Goal: Information Seeking & Learning: Learn about a topic

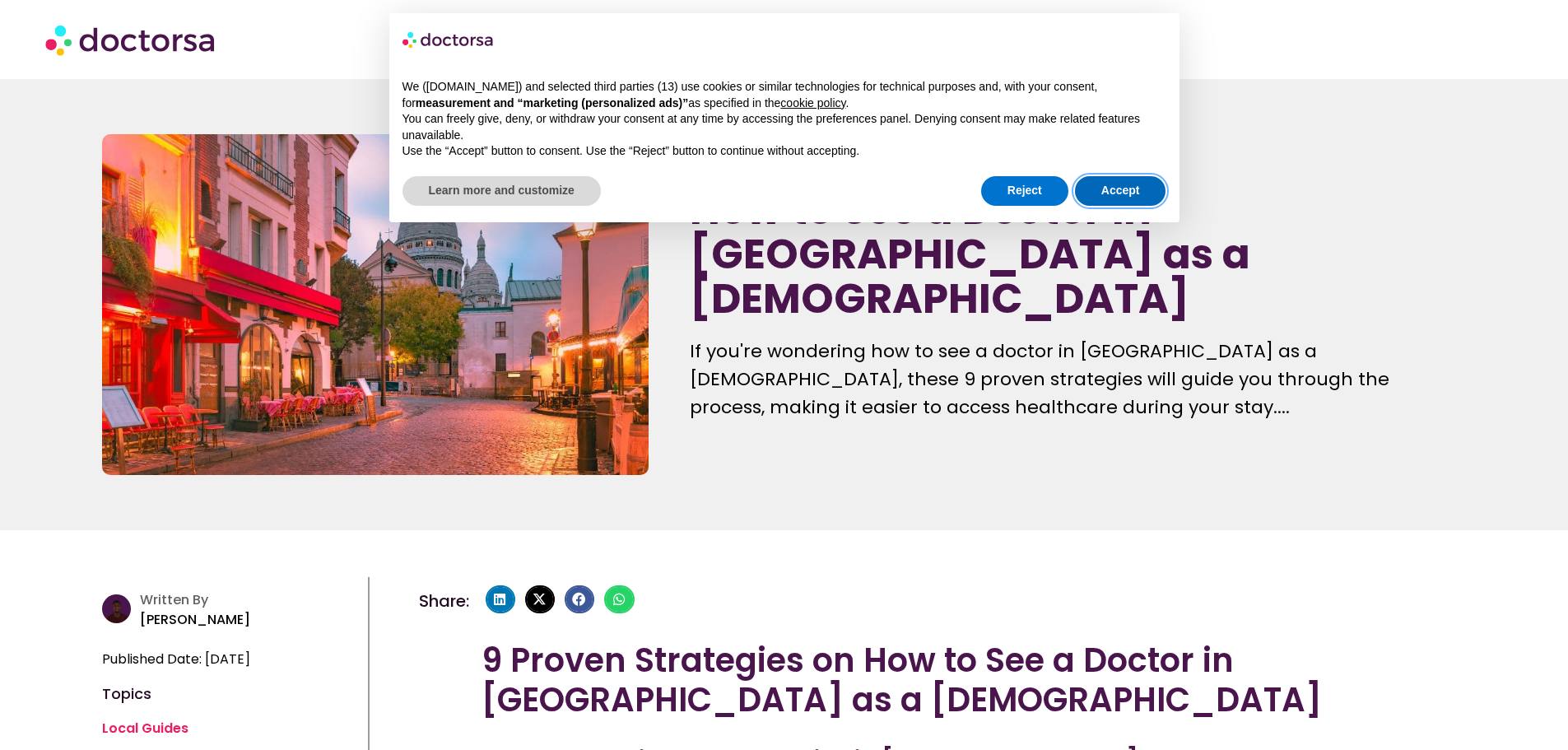
click at [1117, 188] on button "Accept" at bounding box center [1120, 190] width 92 height 29
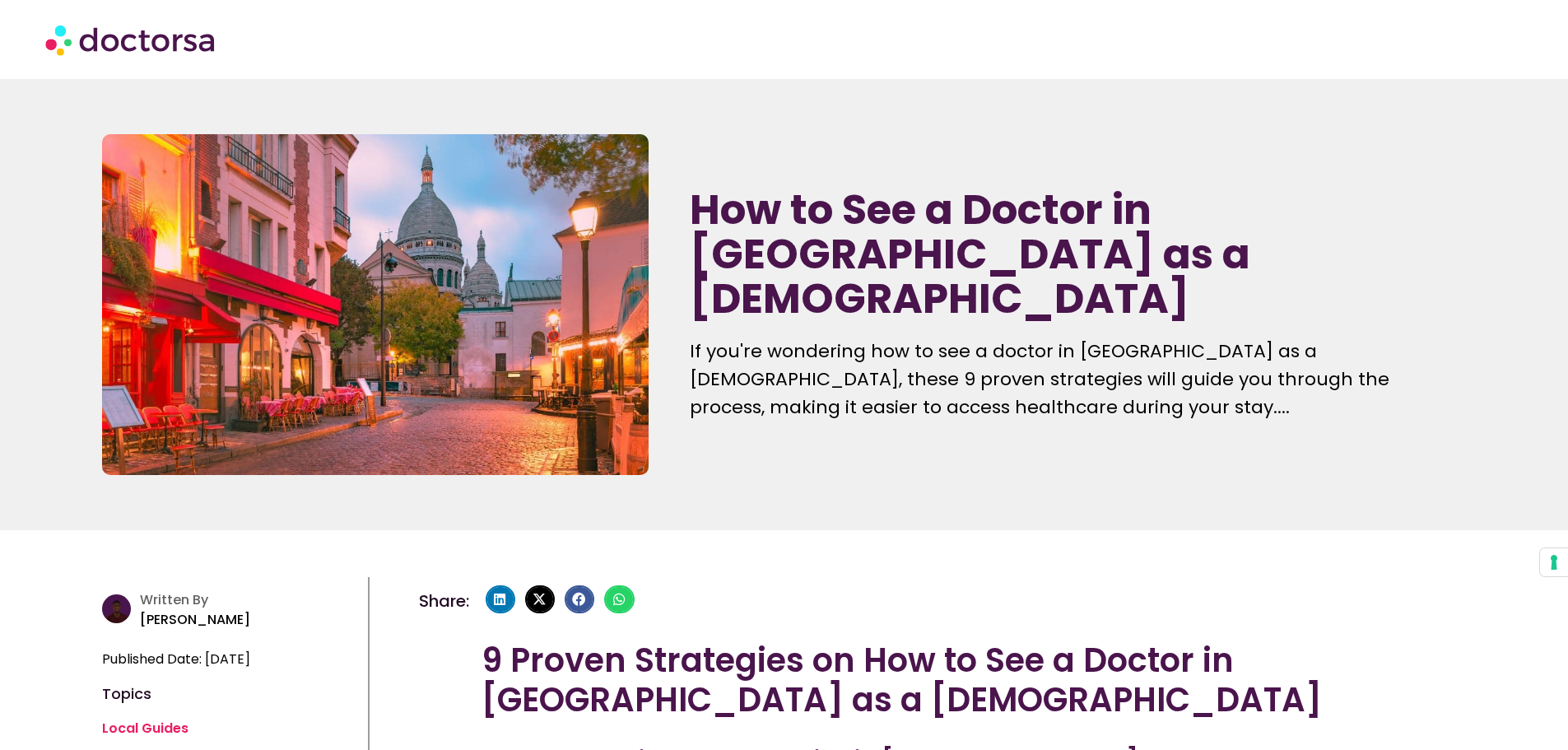
click at [177, 44] on img at bounding box center [132, 40] width 173 height 50
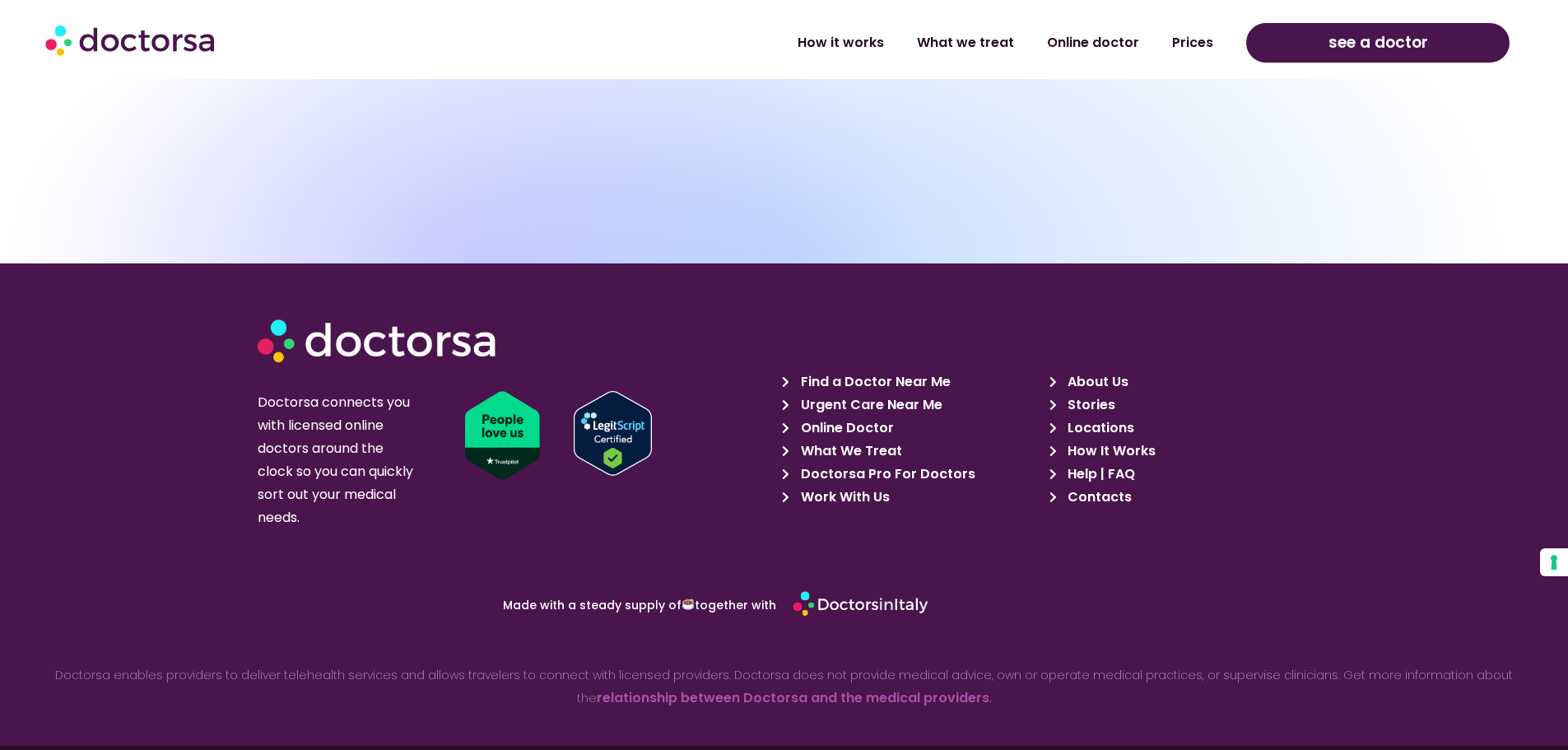
scroll to position [5872, 0]
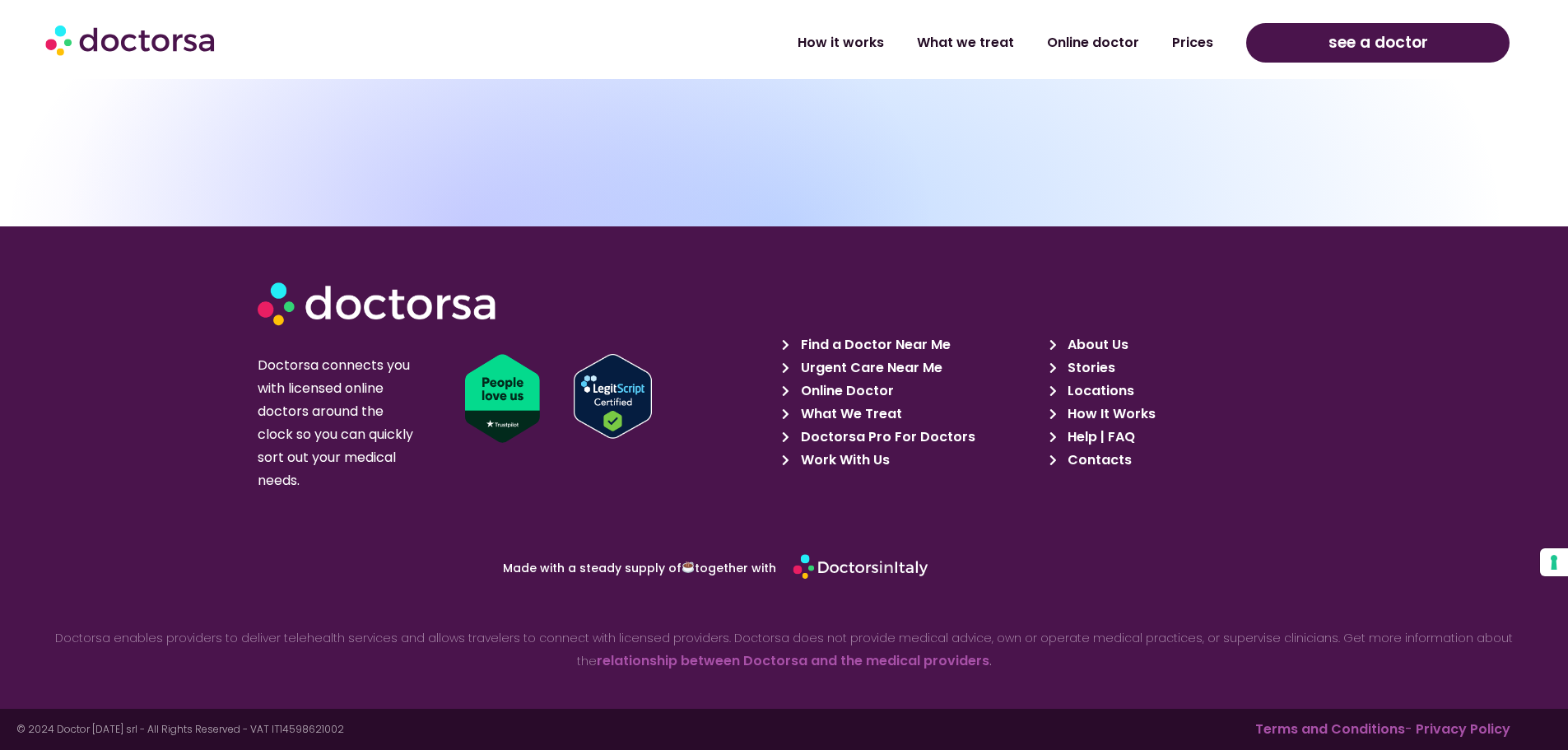
click at [855, 338] on span "Find a Doctor Near Me" at bounding box center [874, 344] width 154 height 23
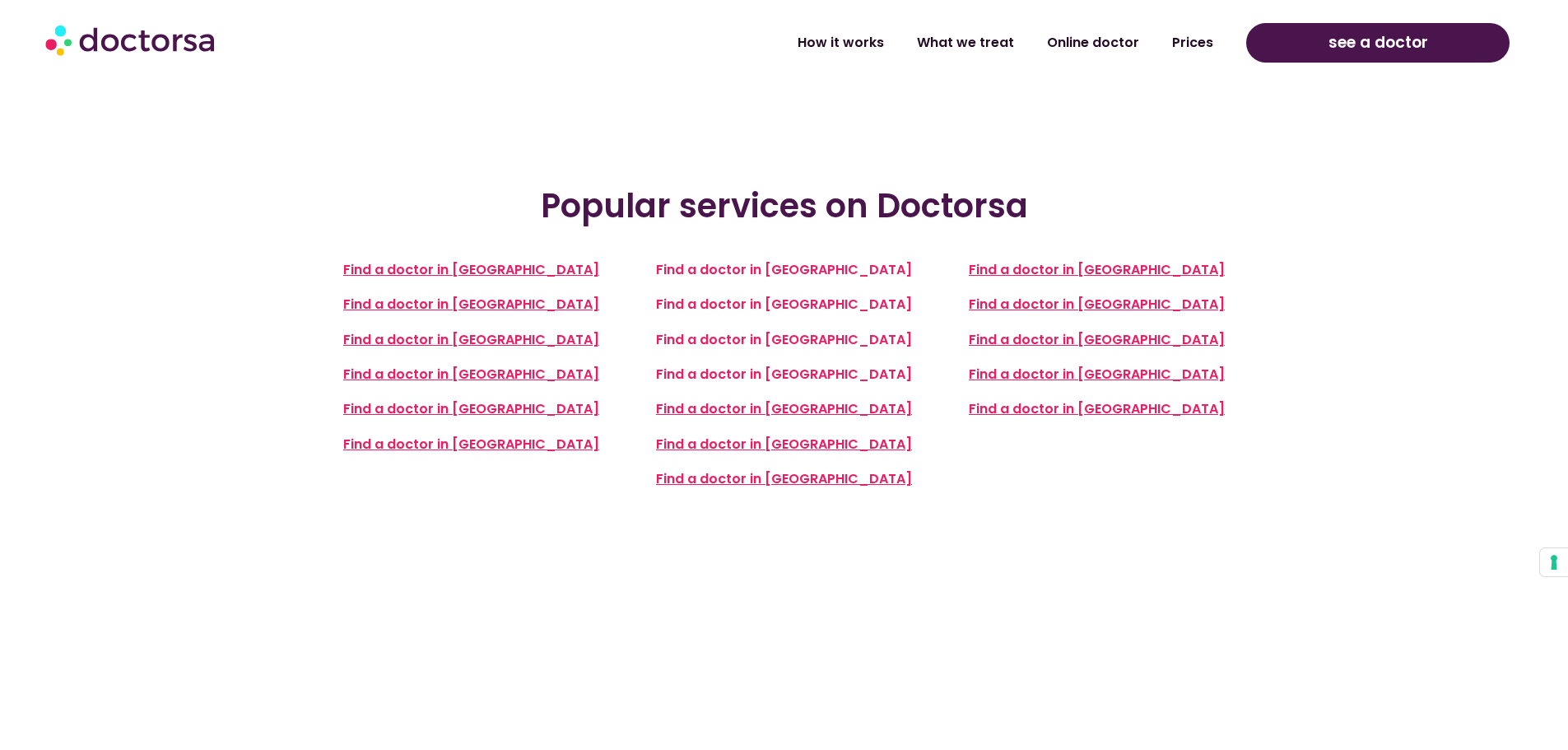
scroll to position [384, 0]
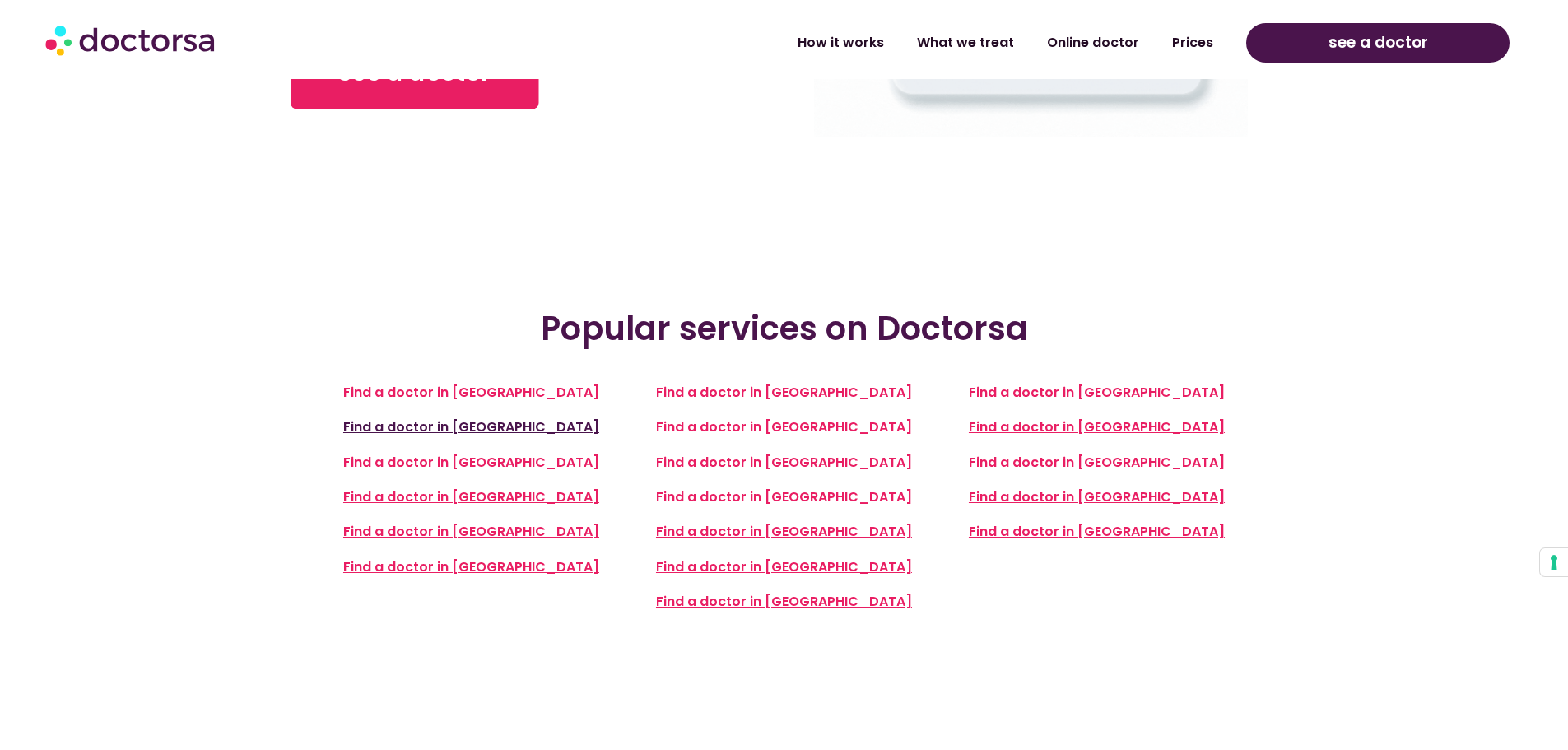
click at [507, 427] on span "Find a doctor in Paris" at bounding box center [471, 426] width 256 height 19
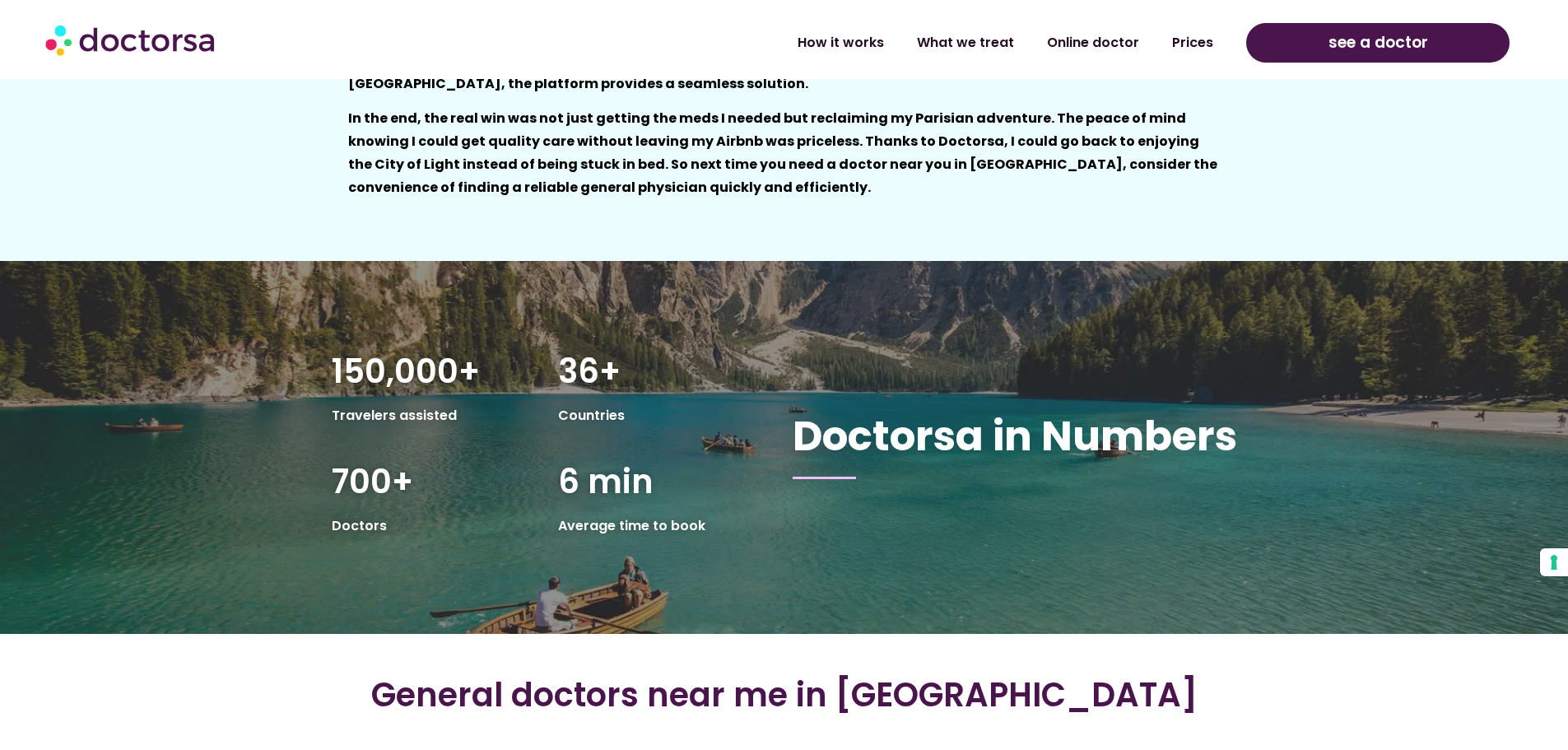
scroll to position [4225, 0]
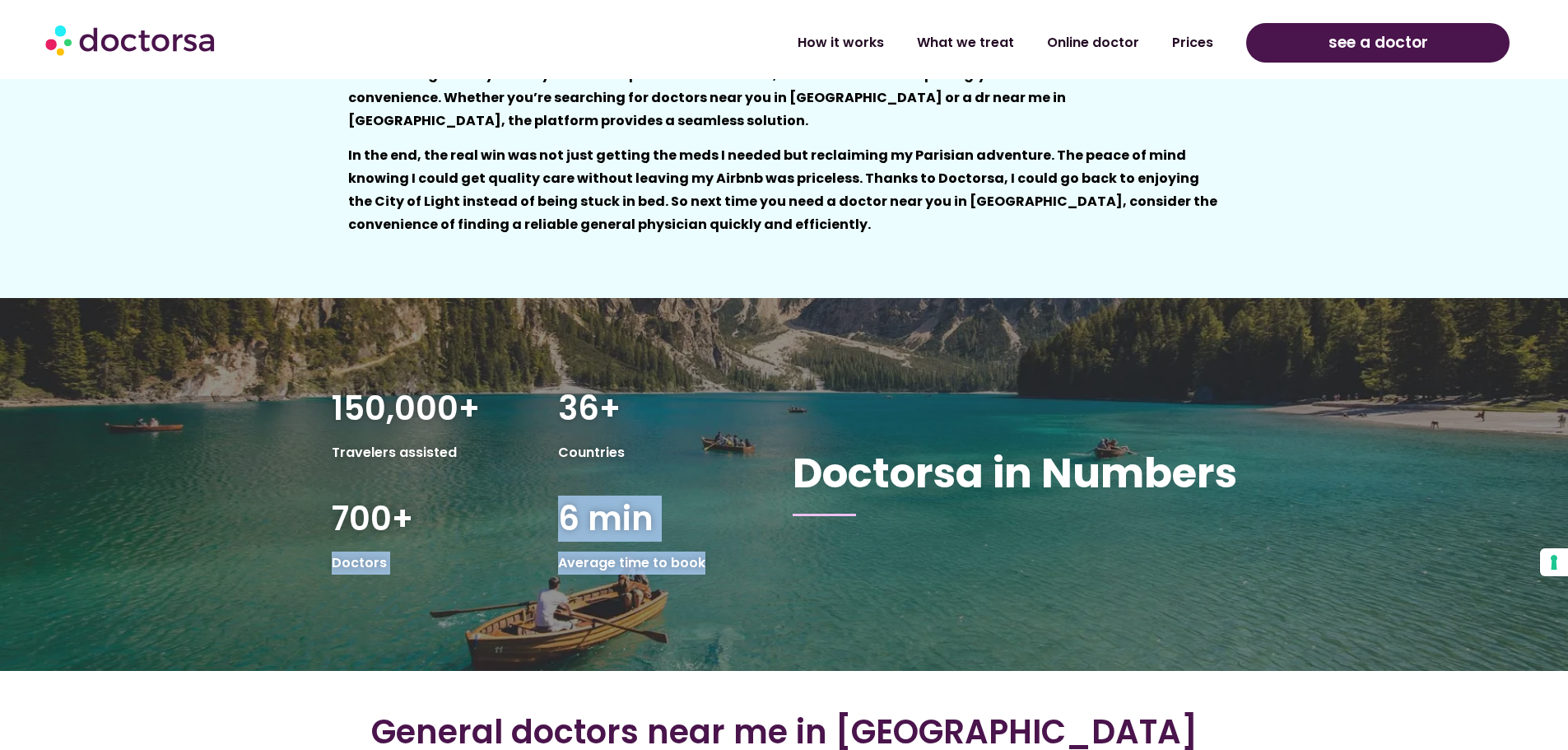
drag, startPoint x: 715, startPoint y: 391, endPoint x: 537, endPoint y: 361, distance: 180.5
click at [537, 484] on div "700+ Doctors 6 min Average time to book" at bounding box center [550, 539] width 452 height 110
click at [763, 499] on h2 "6 min" at bounding box center [663, 518] width 210 height 40
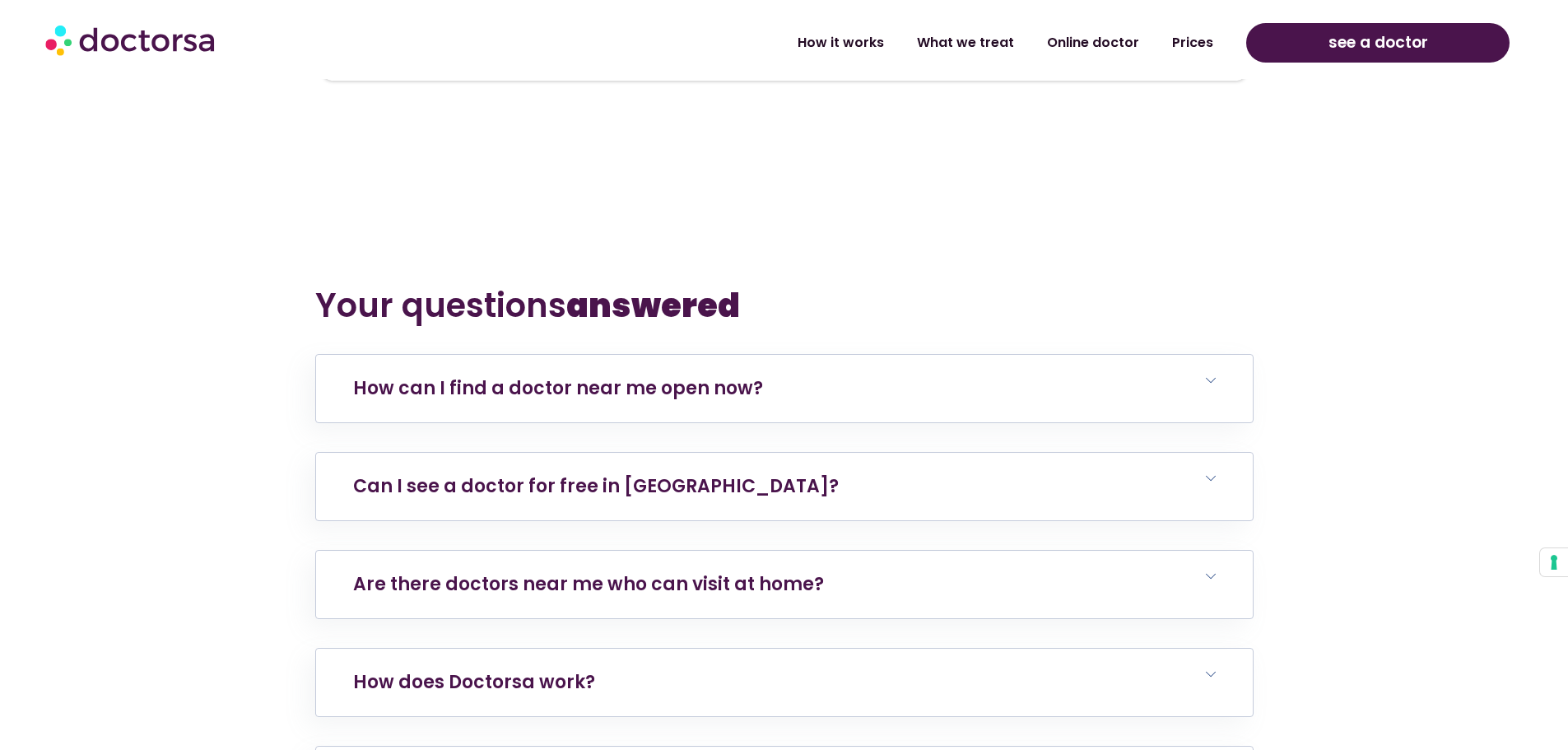
scroll to position [4801, 0]
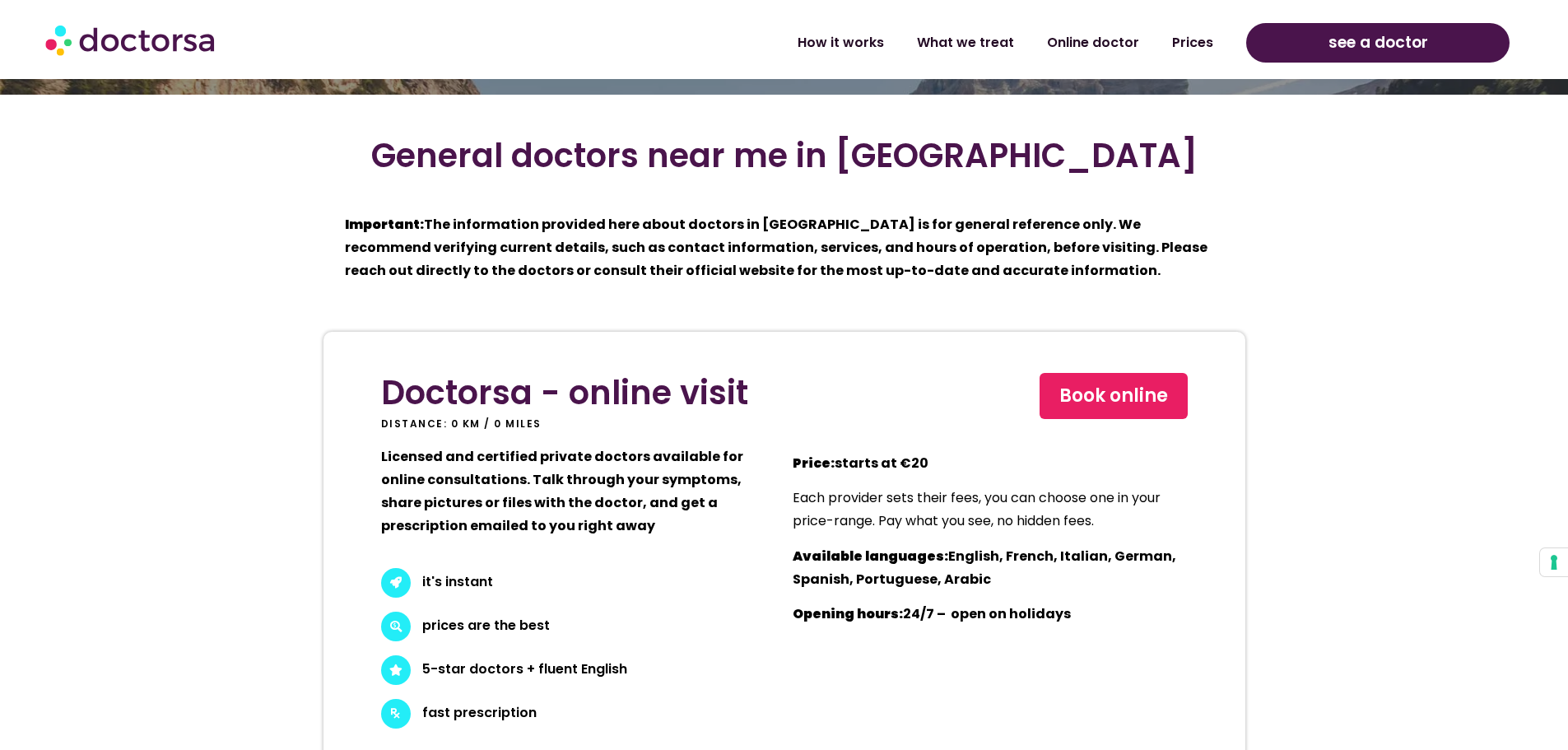
click at [903, 452] on p "Price: starts at €20" at bounding box center [990, 462] width 395 height 23
click at [918, 419] on div "Price: starts at €20 Each provider sets their fees, you can choose one in your …" at bounding box center [990, 475] width 395 height 114
click at [892, 488] on span "Each provider sets their fees, you can choose one in your price-range. Pay what…" at bounding box center [977, 509] width 368 height 42
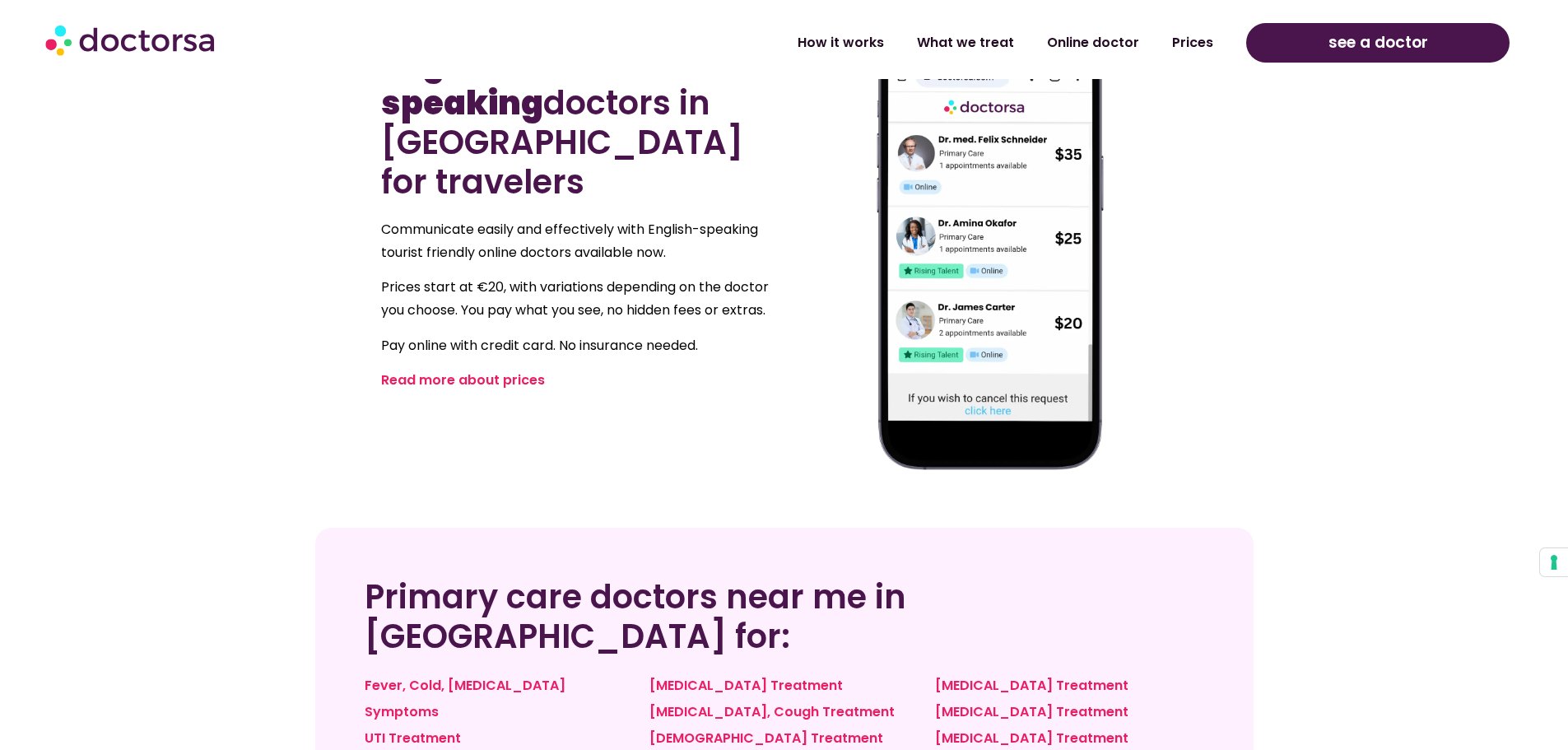
scroll to position [768, 0]
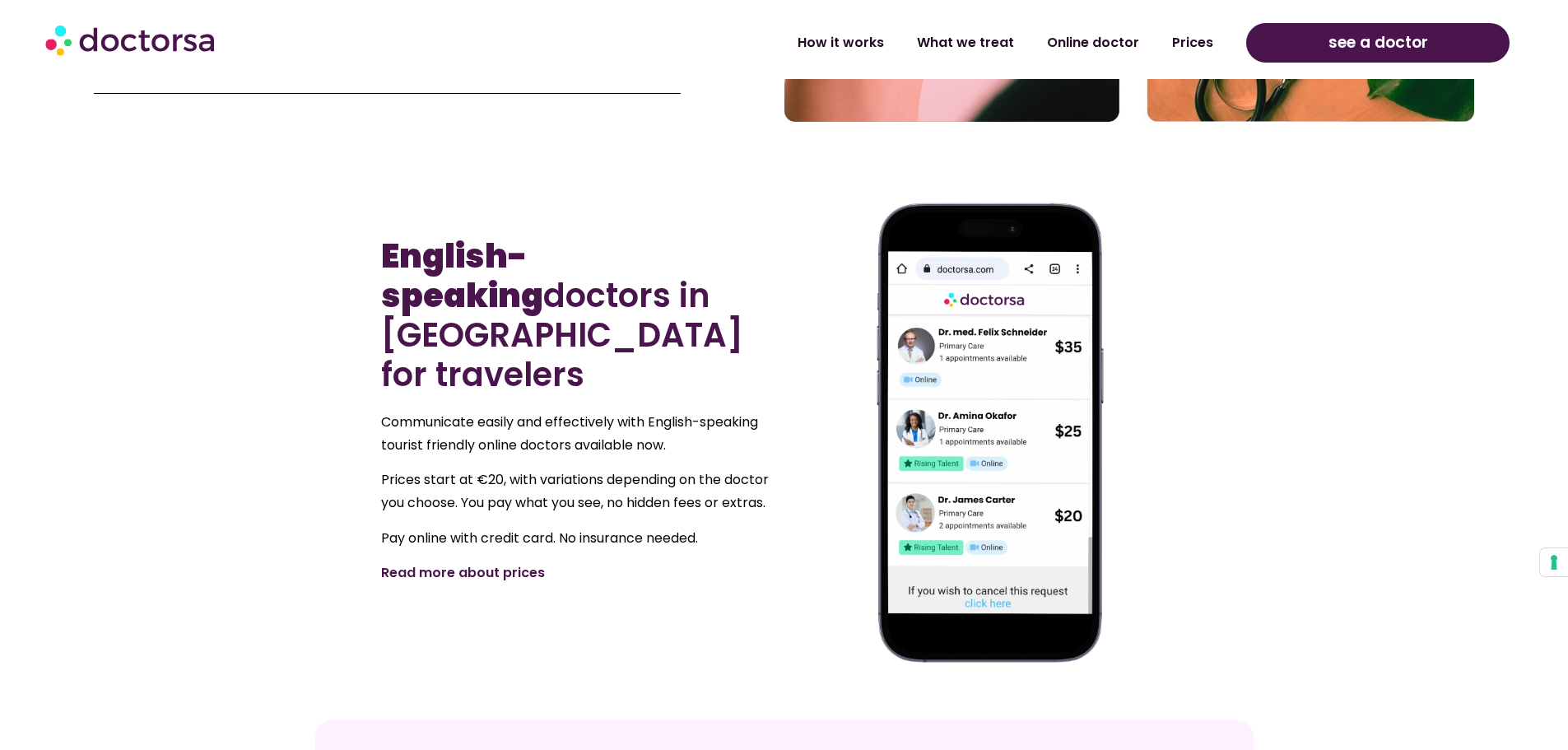
click at [515, 563] on link "Read more about prices" at bounding box center [462, 573] width 164 height 19
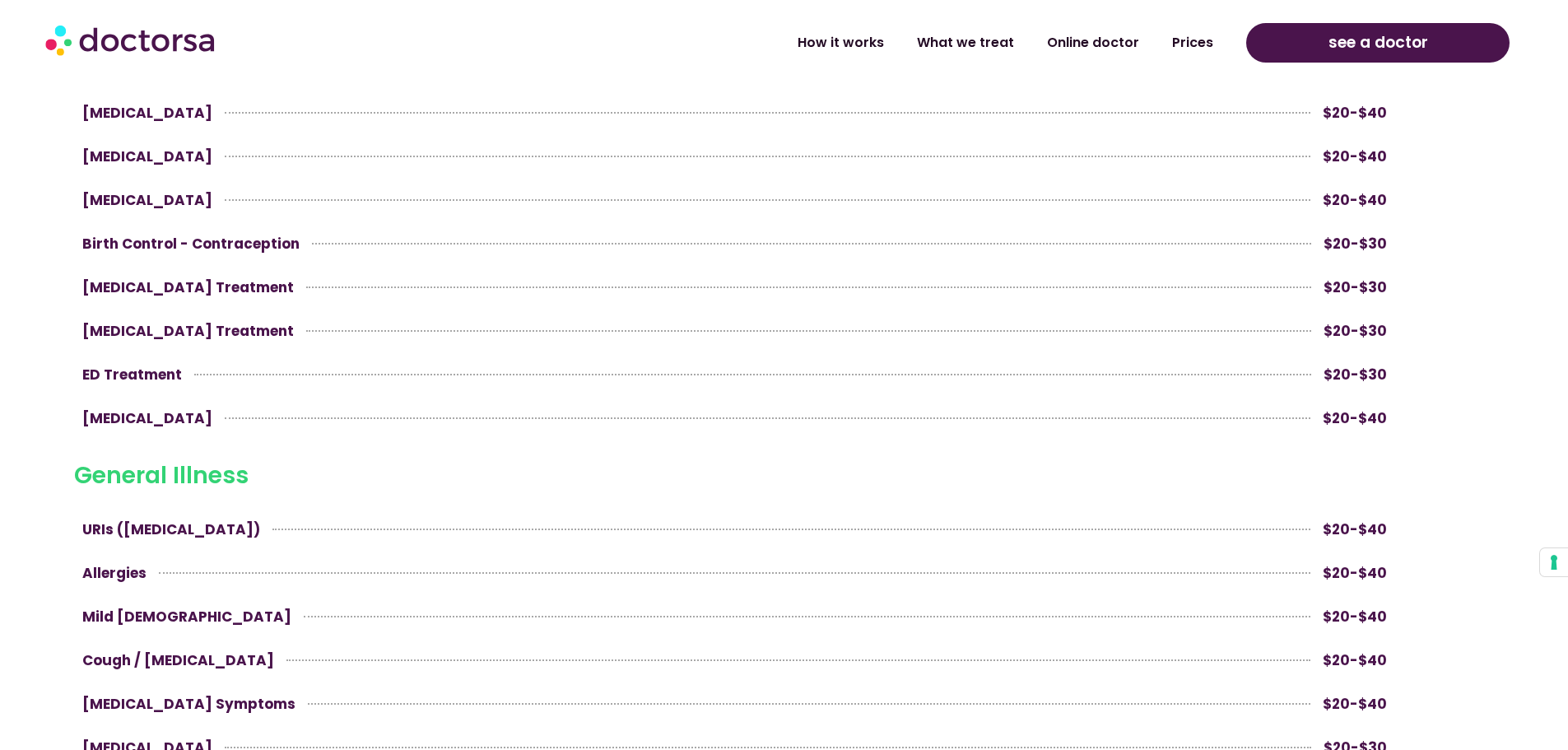
scroll to position [768, 0]
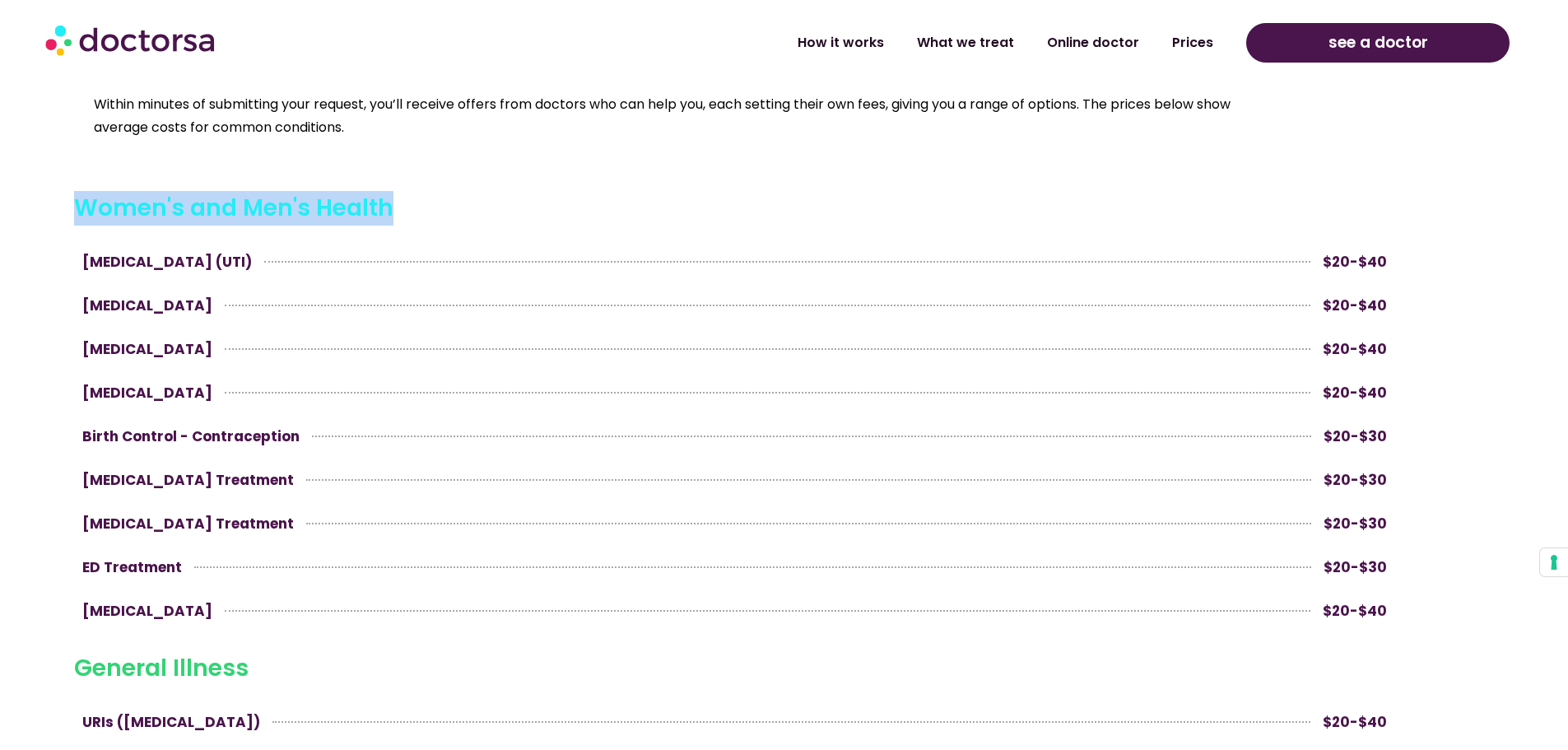
drag, startPoint x: 78, startPoint y: 203, endPoint x: 450, endPoint y: 218, distance: 372.3
click at [450, 218] on h3 "Women's and Men's Health" at bounding box center [734, 208] width 1321 height 34
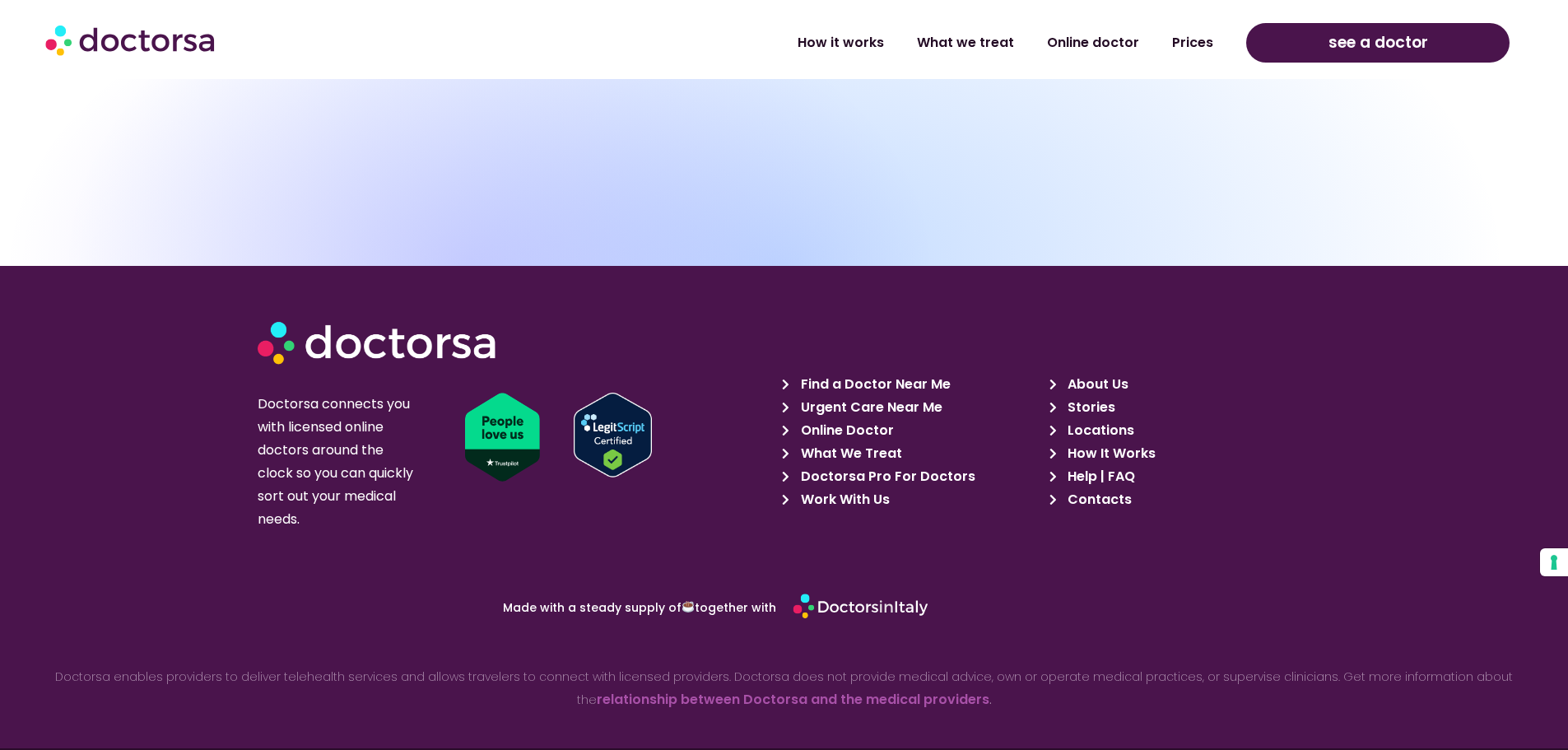
scroll to position [7428, 0]
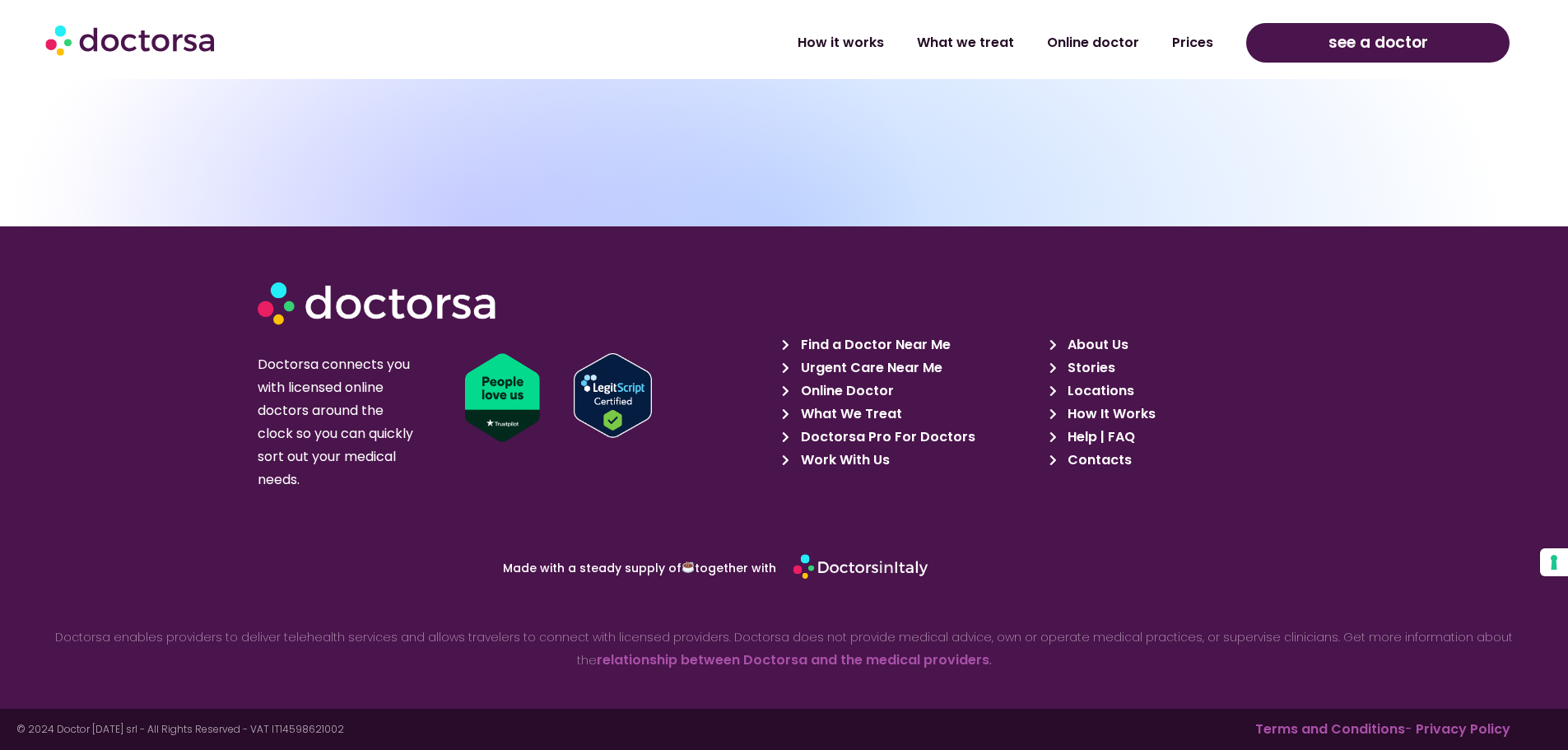
click at [607, 394] on img at bounding box center [612, 395] width 78 height 85
click at [999, 41] on link "What we treat" at bounding box center [965, 36] width 130 height 38
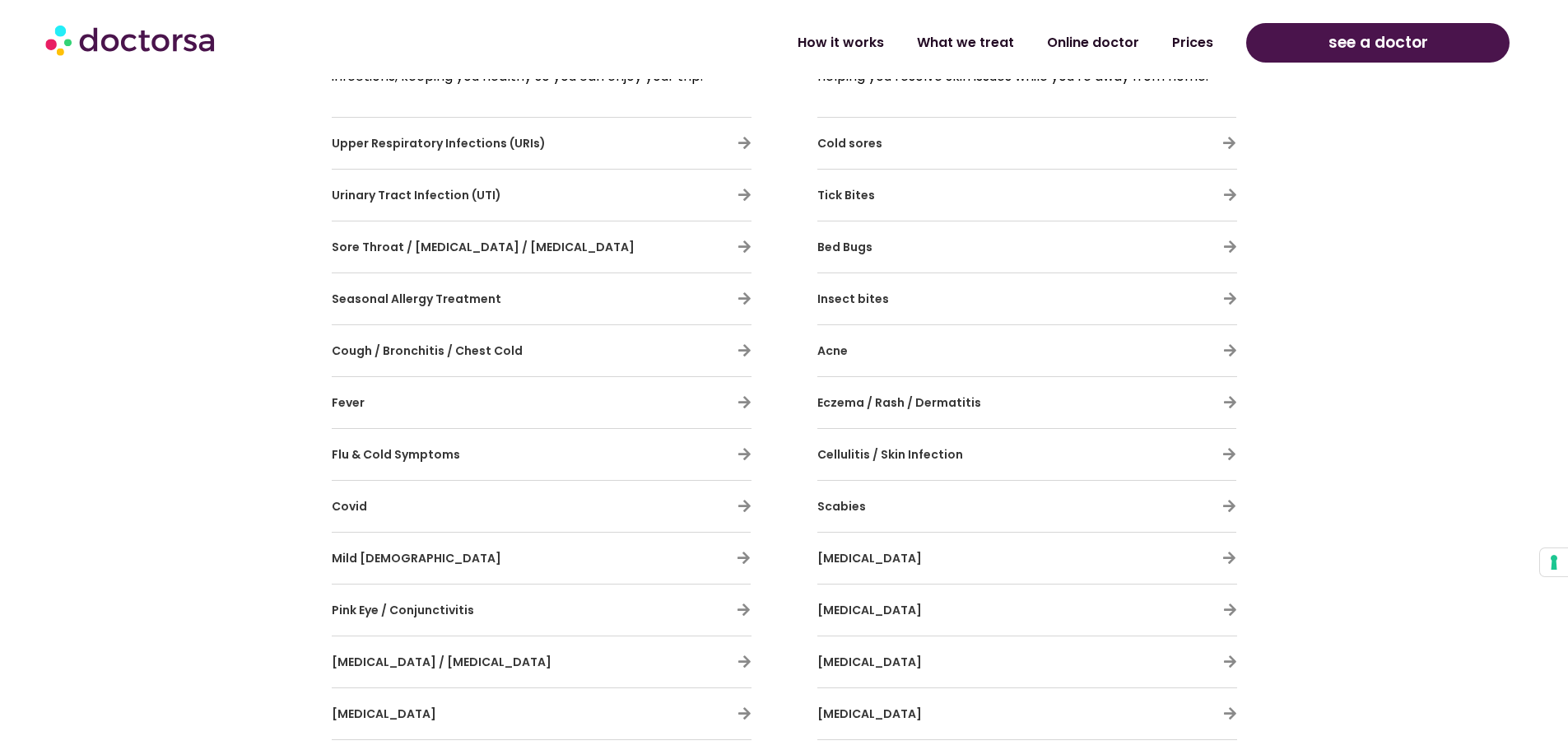
scroll to position [1152, 0]
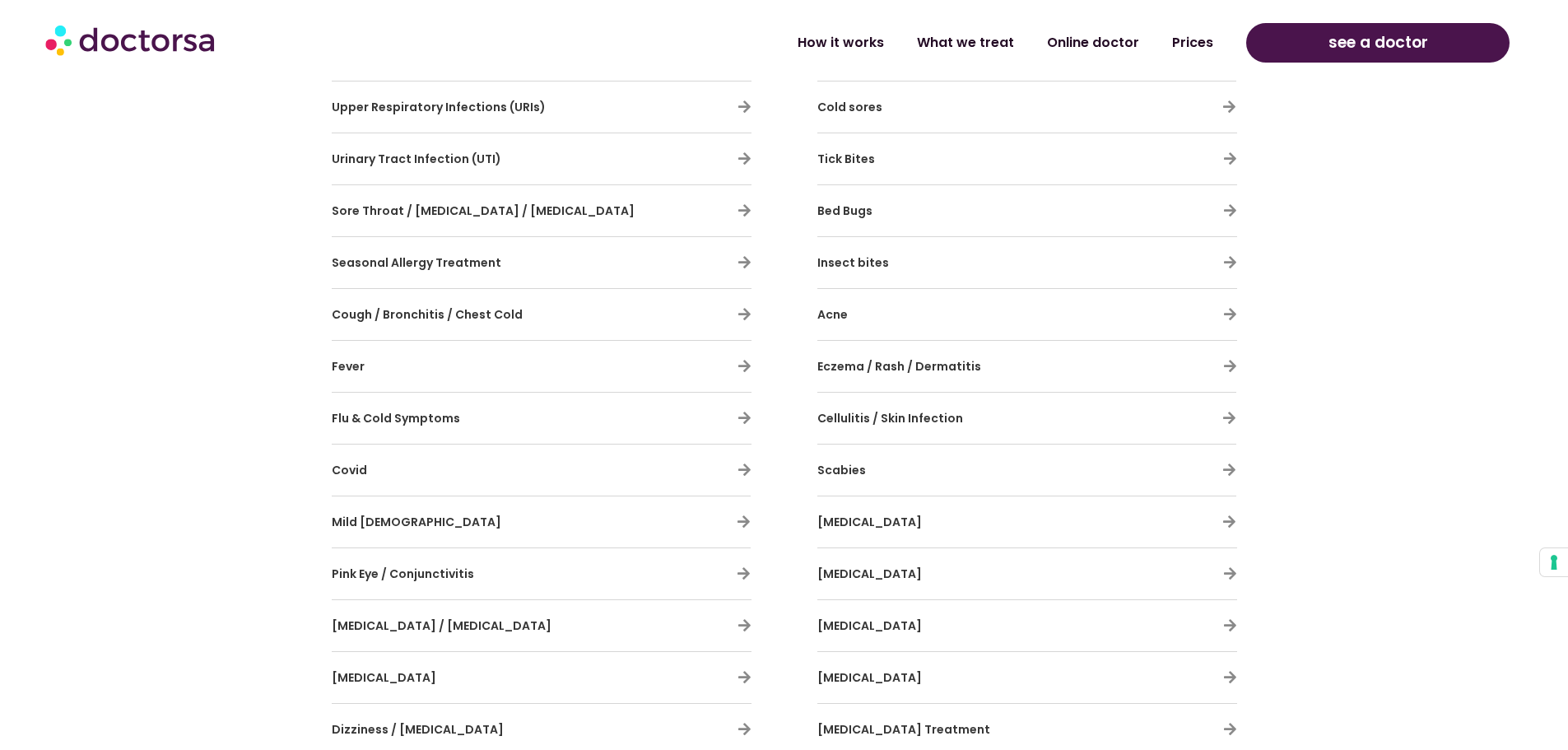
click at [1036, 210] on h3 "Bed Bugs" at bounding box center [979, 210] width 324 height 34
click at [1227, 208] on icon at bounding box center [1230, 210] width 14 height 14
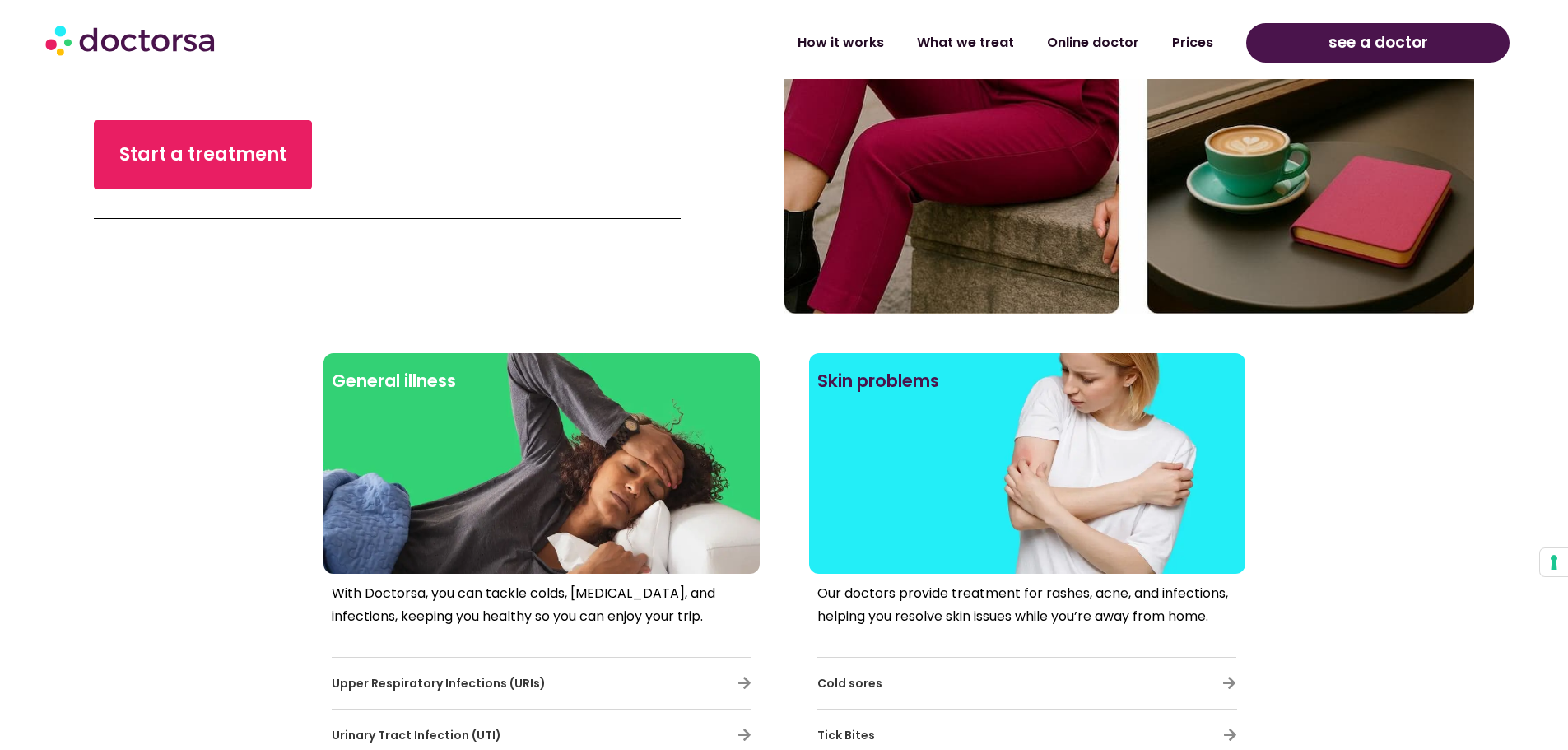
scroll to position [960, 0]
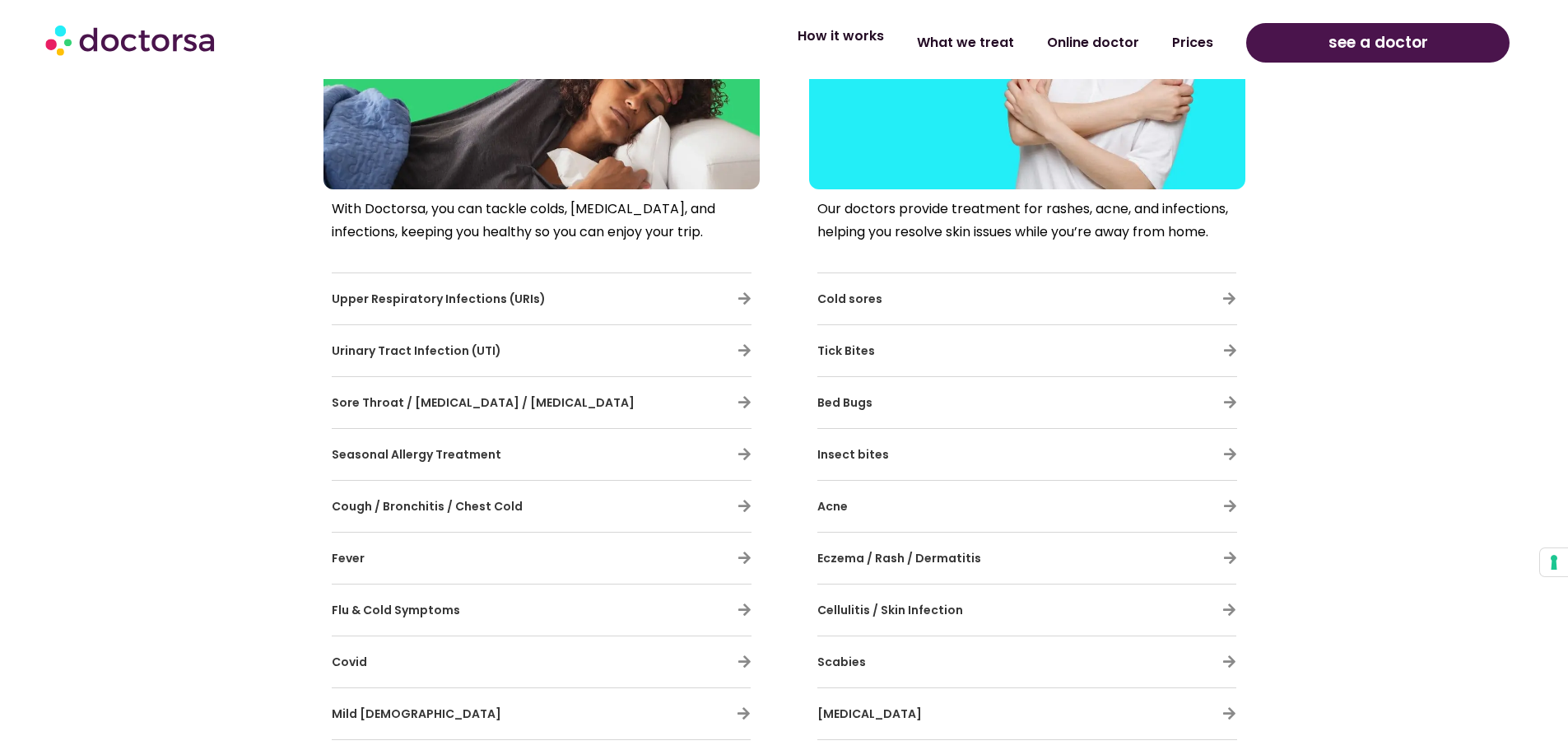
click at [837, 36] on link "How it works" at bounding box center [841, 36] width 119 height 38
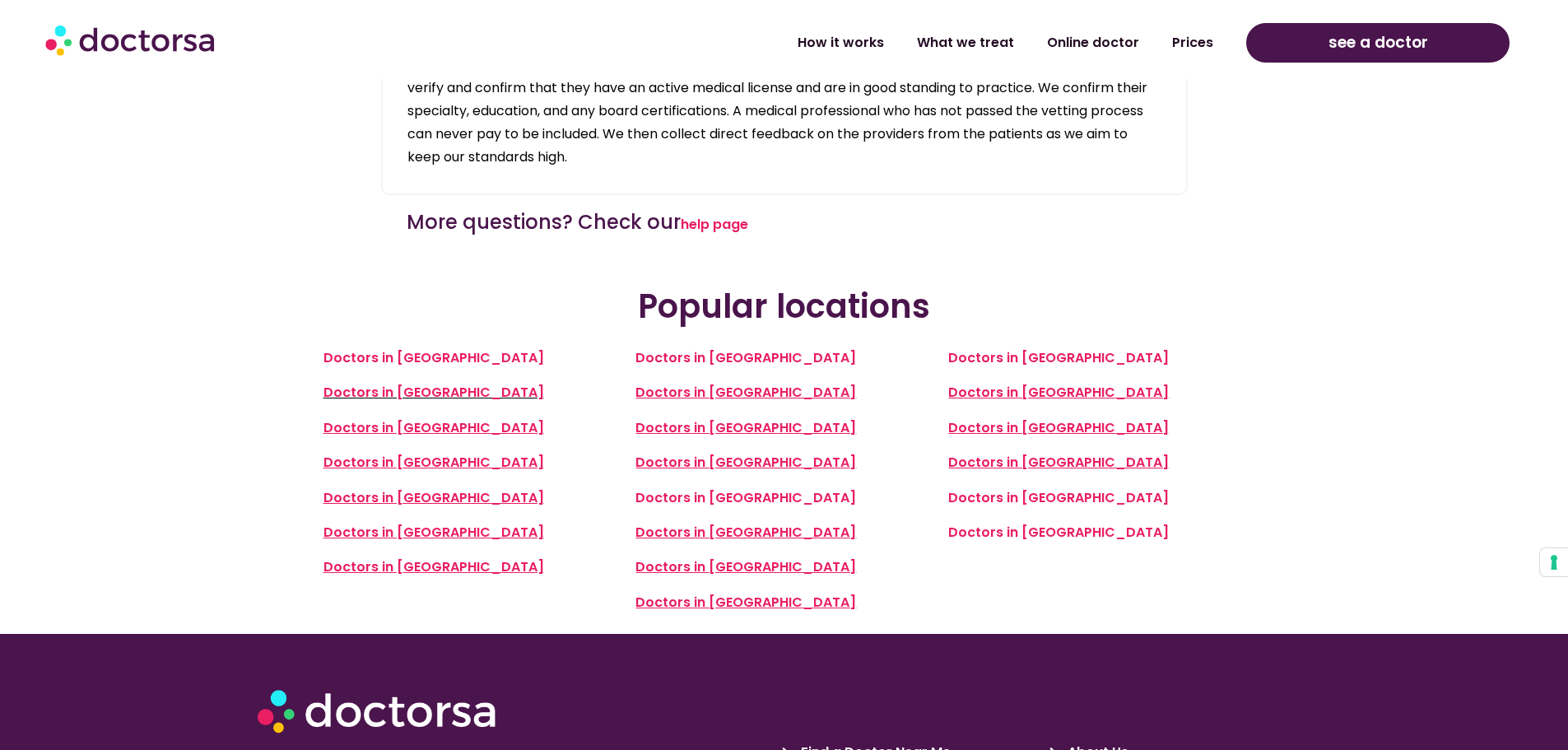
scroll to position [3841, 0]
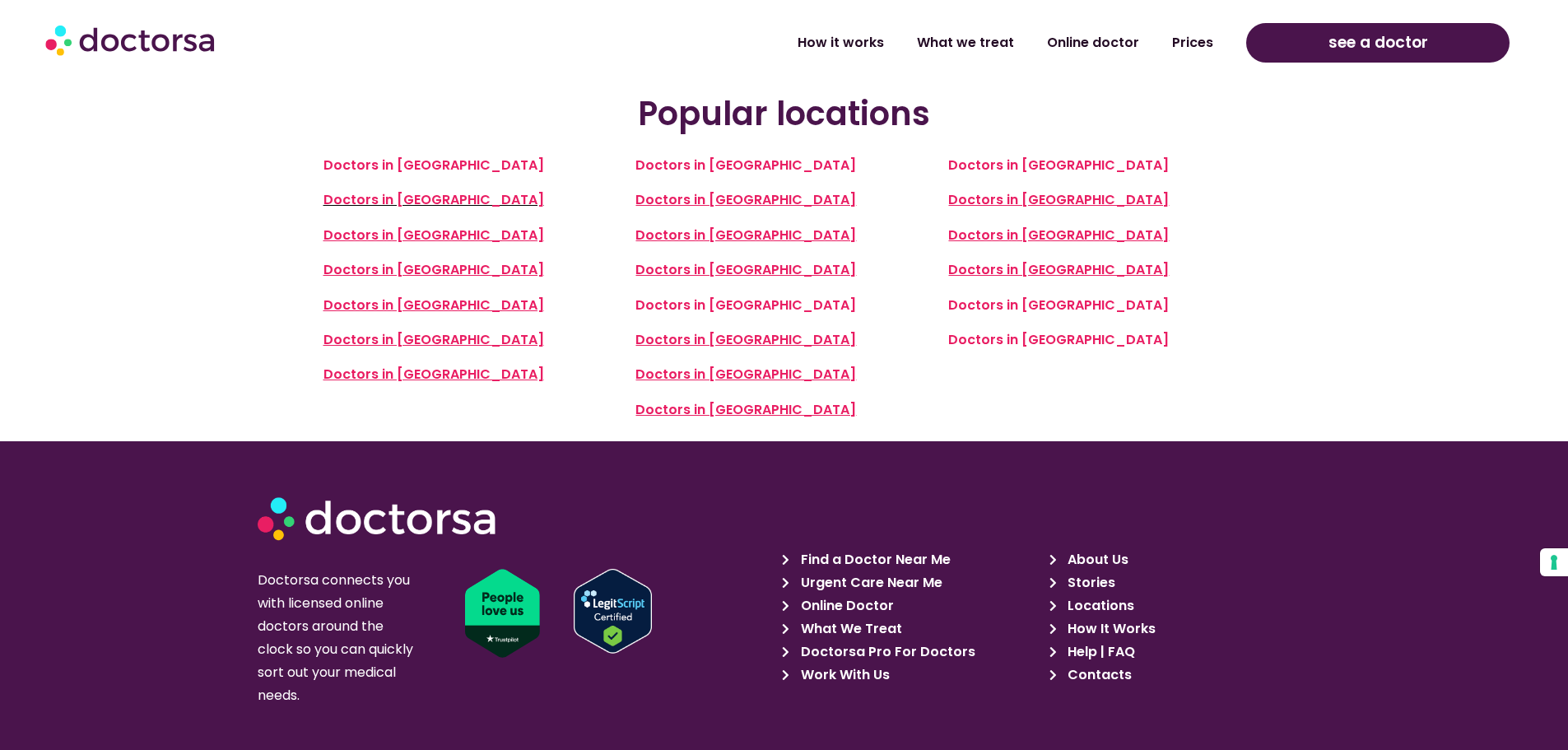
click at [1379, 695] on section "Doctorsa connects you with licensed online doctors around the clock so you can …" at bounding box center [784, 592] width 1568 height 302
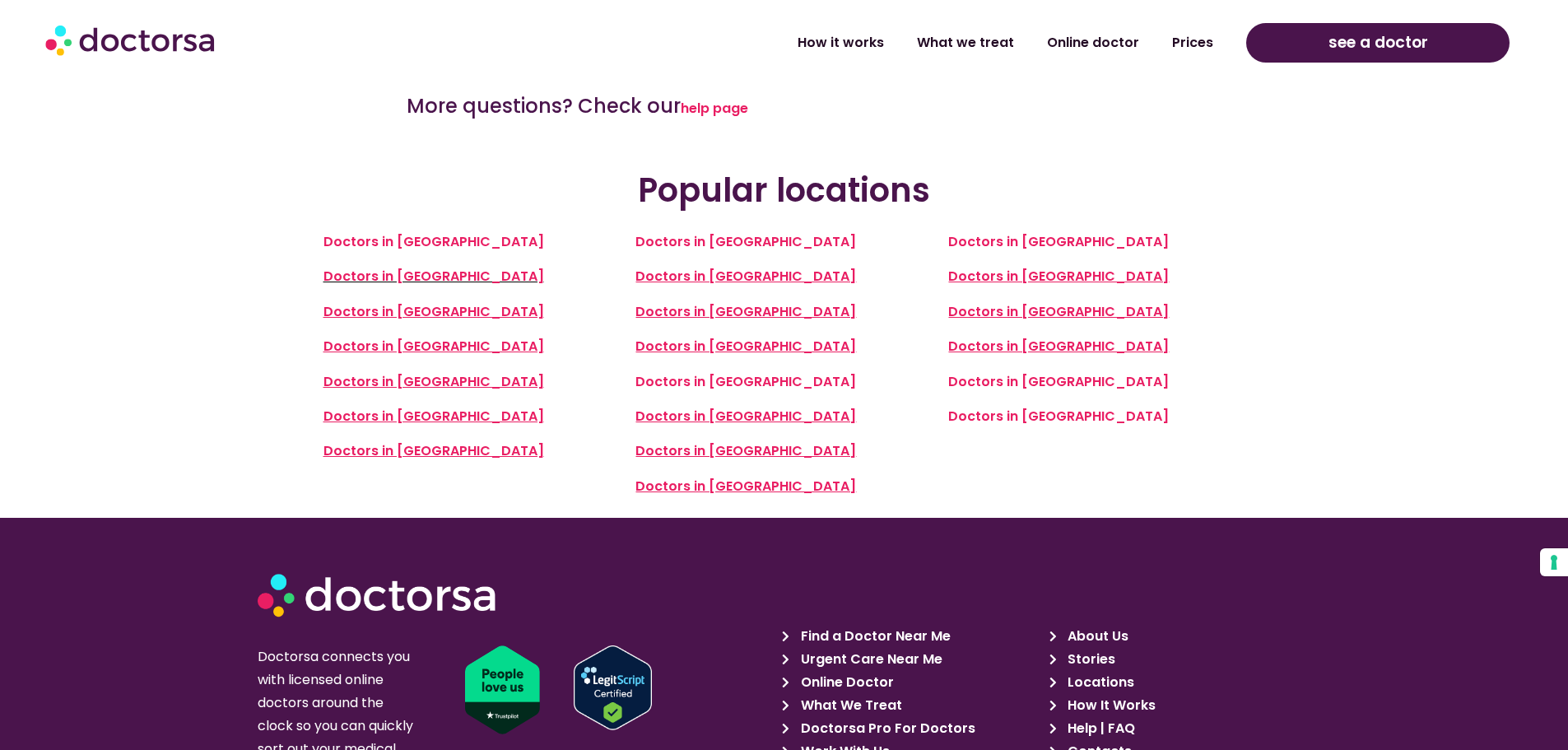
scroll to position [4033, 0]
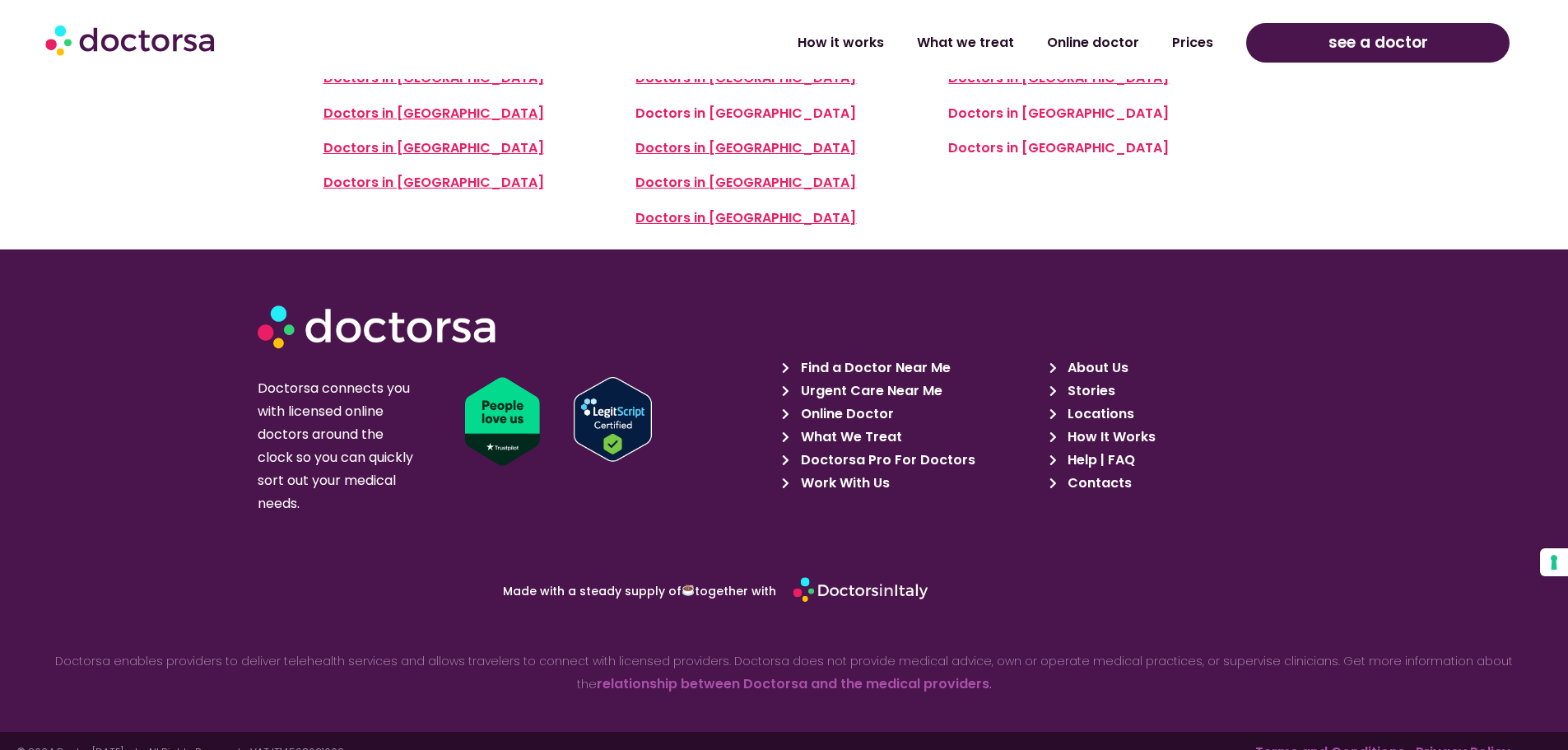
click at [1445, 742] on link "Privacy Policy" at bounding box center [1463, 752] width 95 height 19
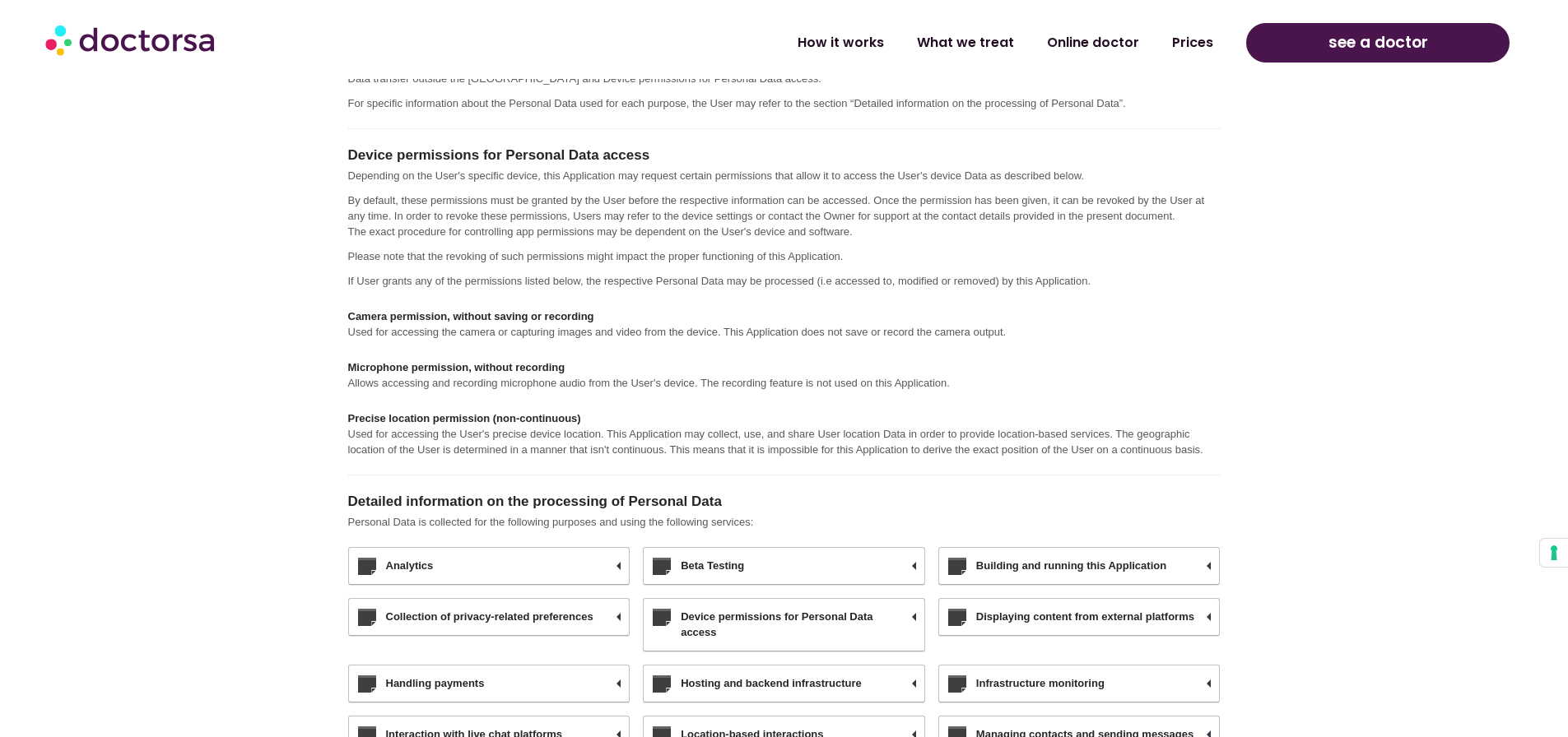
scroll to position [5374, 0]
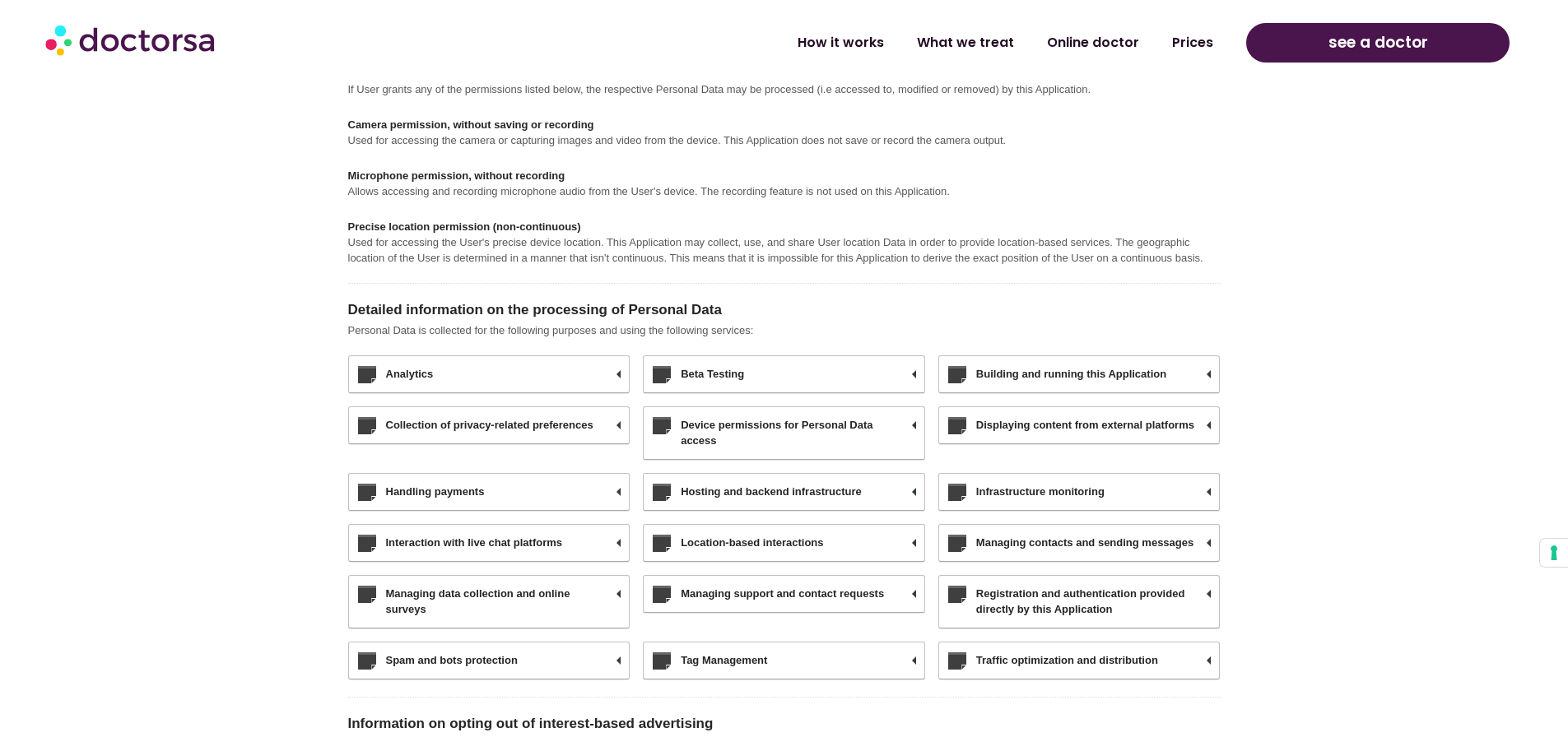
click at [372, 489] on h3 "Handling payments" at bounding box center [489, 492] width 281 height 36
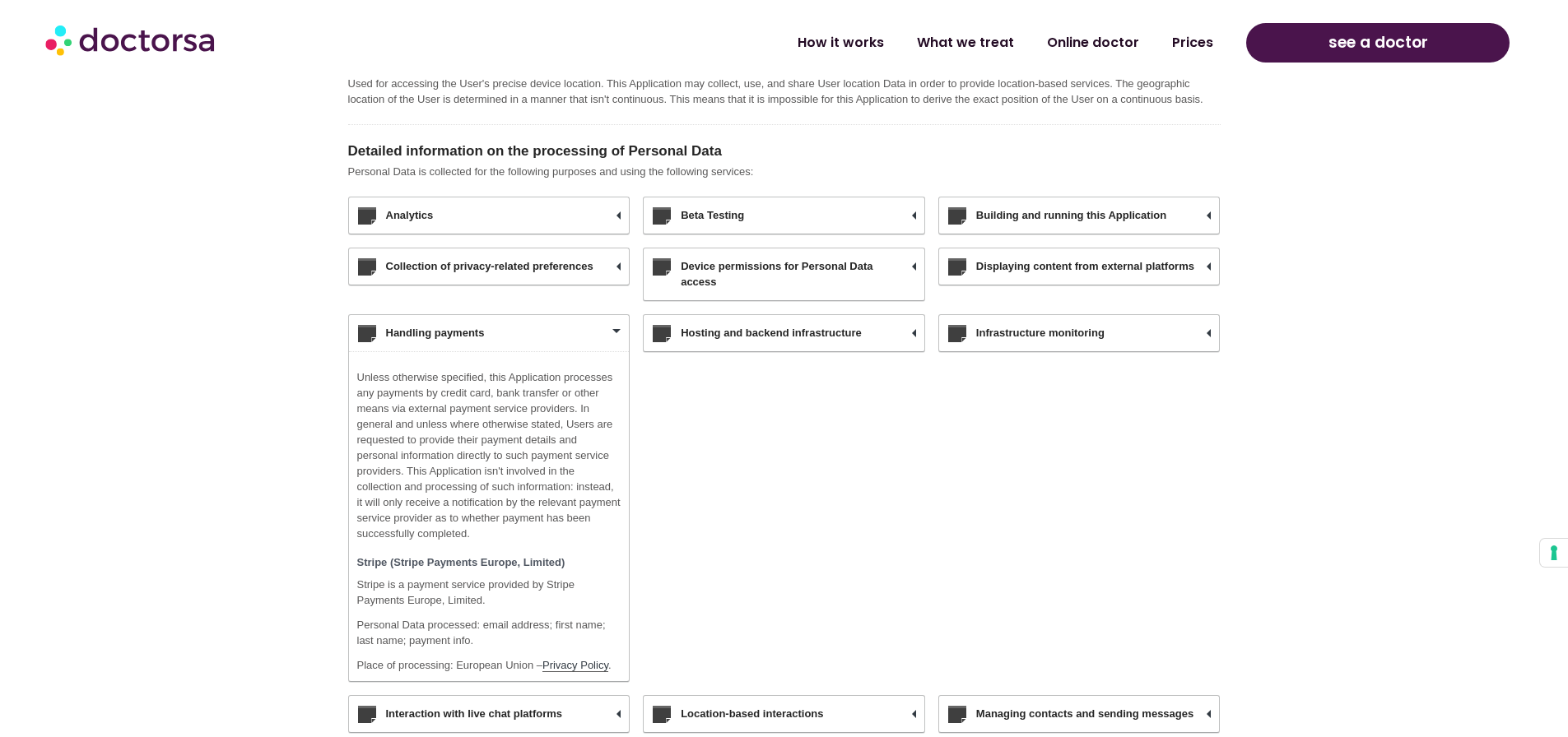
scroll to position [5567, 0]
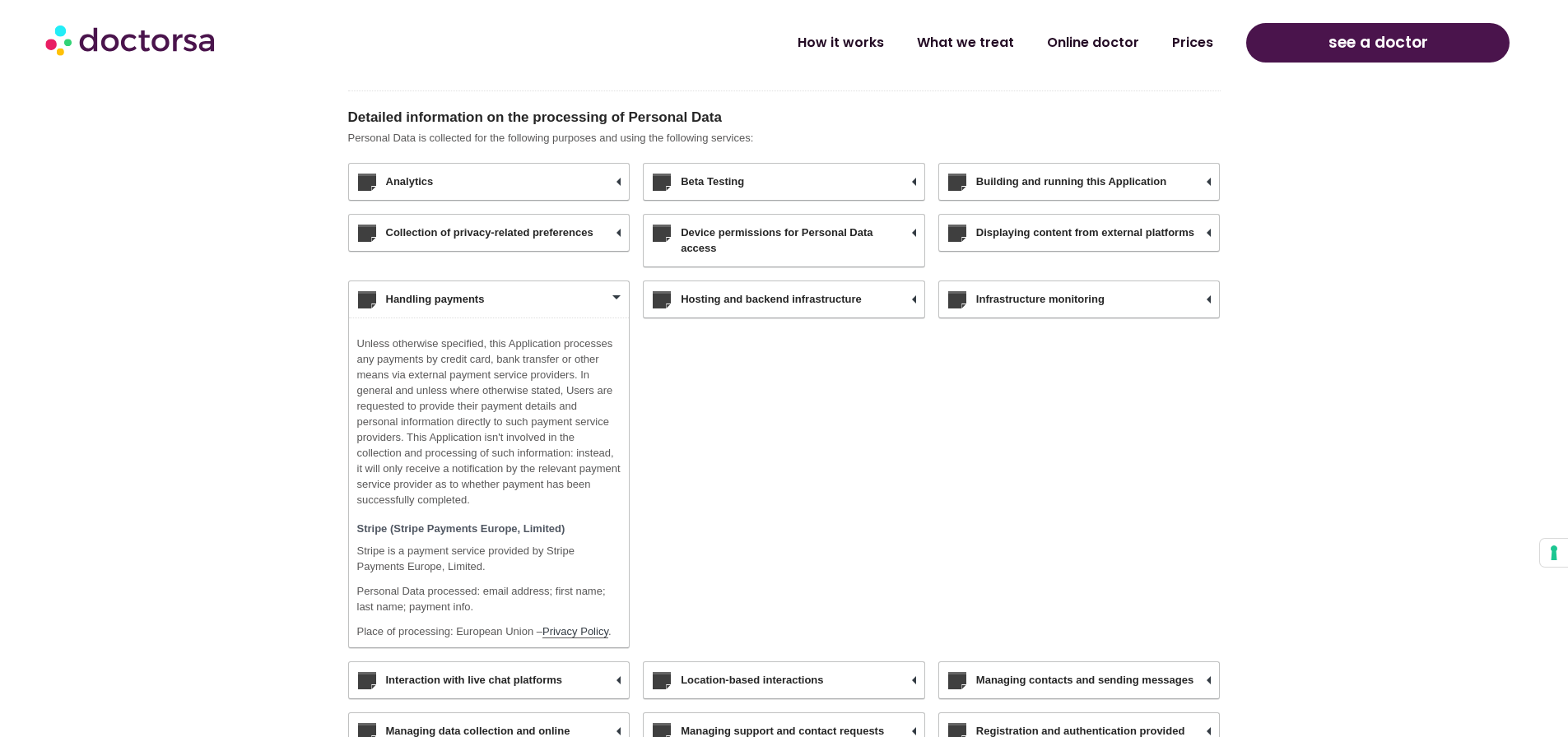
click at [874, 250] on h3 "Device permissions for Personal Data access" at bounding box center [784, 240] width 281 height 52
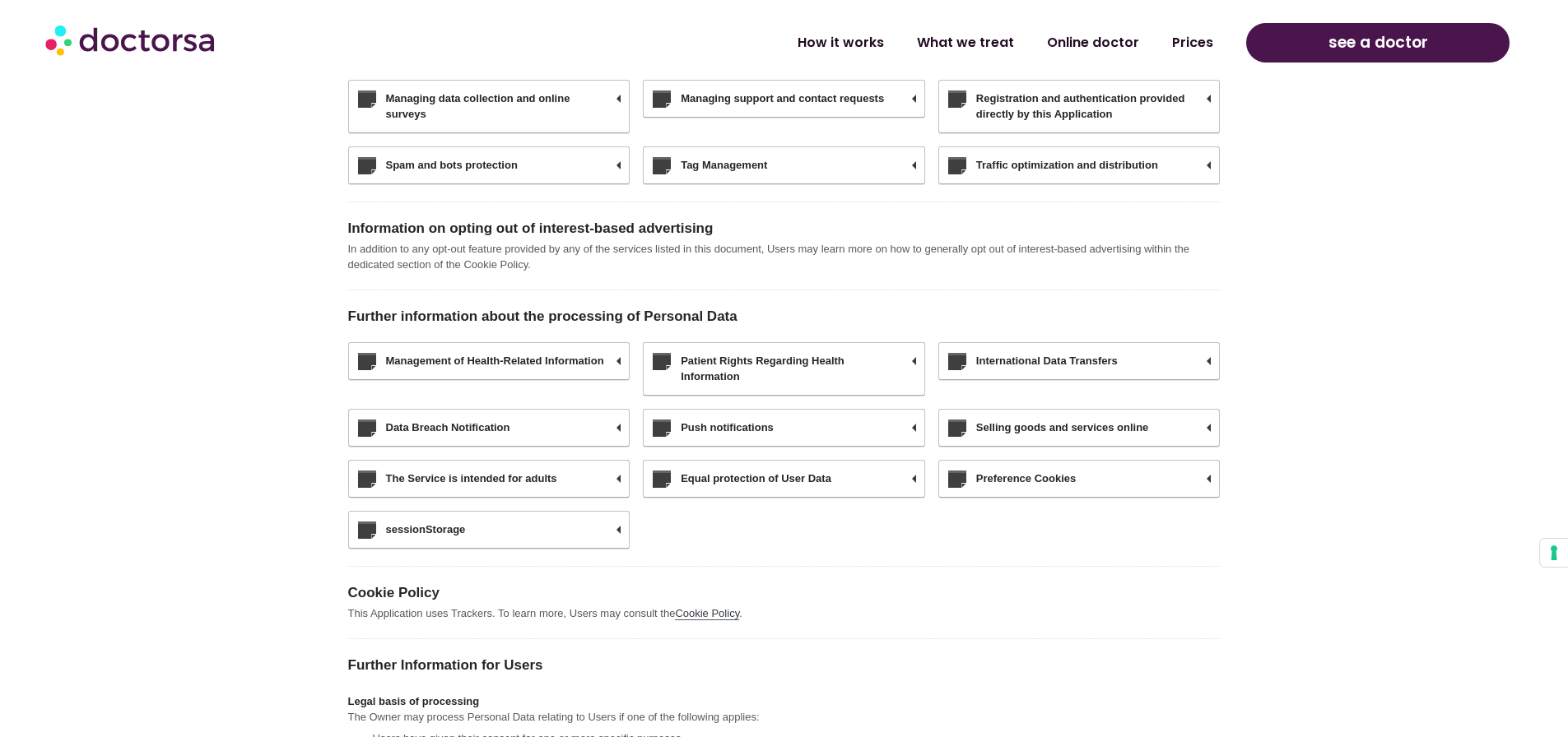
scroll to position [6525, 0]
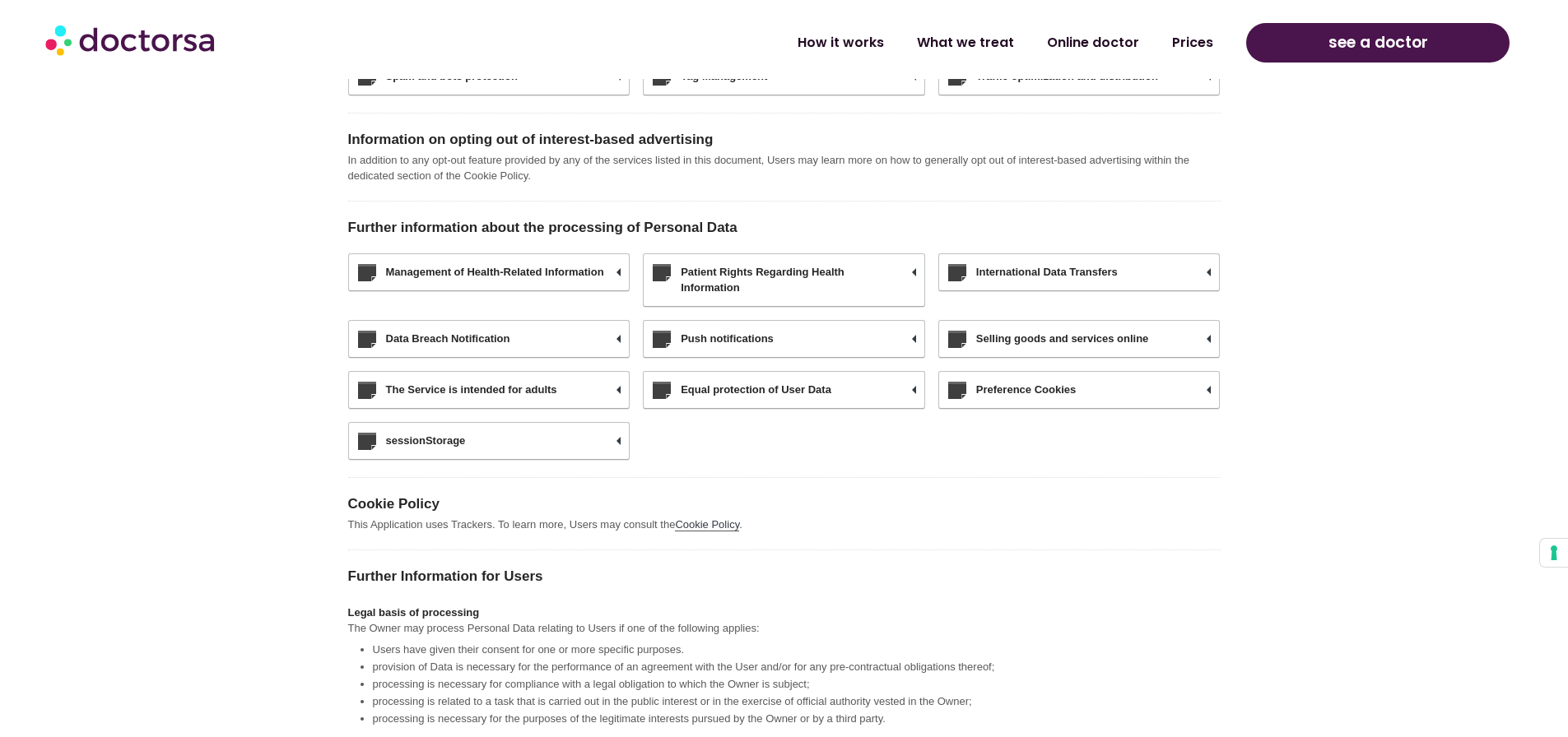
click at [550, 270] on h3 "Management of Health-Related Information" at bounding box center [489, 271] width 281 height 36
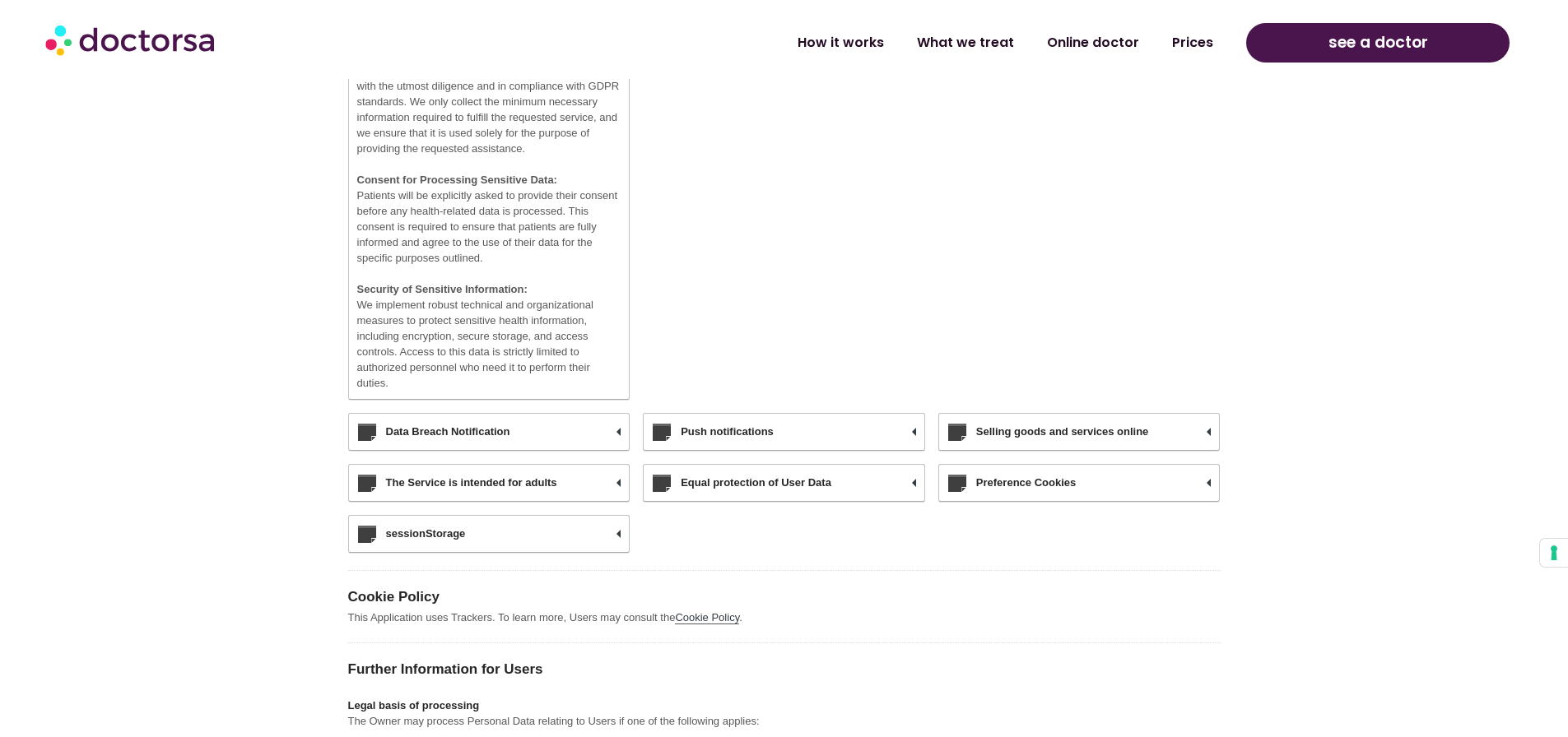
scroll to position [7102, 0]
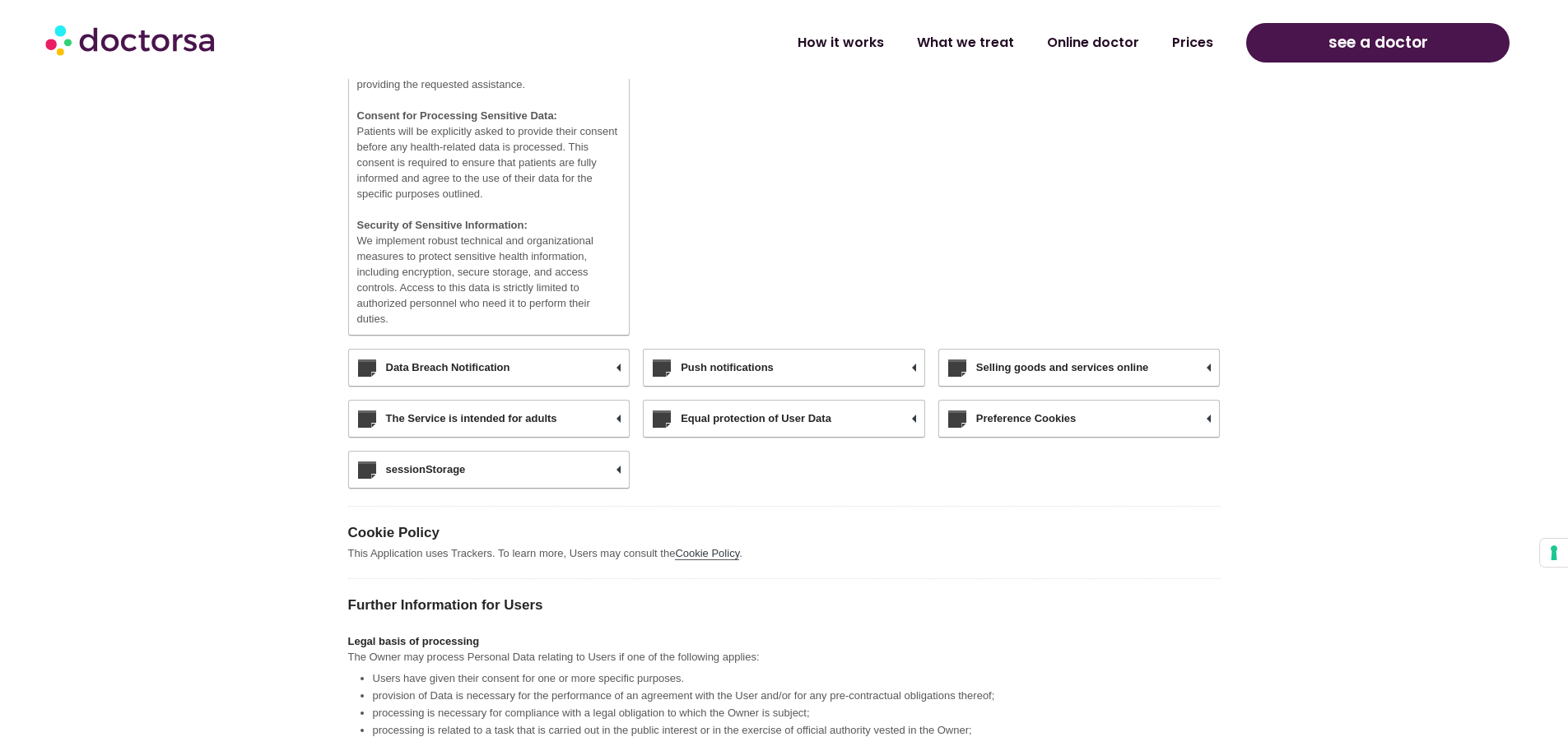
click at [1148, 370] on h3 "Selling goods and services online" at bounding box center [1080, 367] width 281 height 36
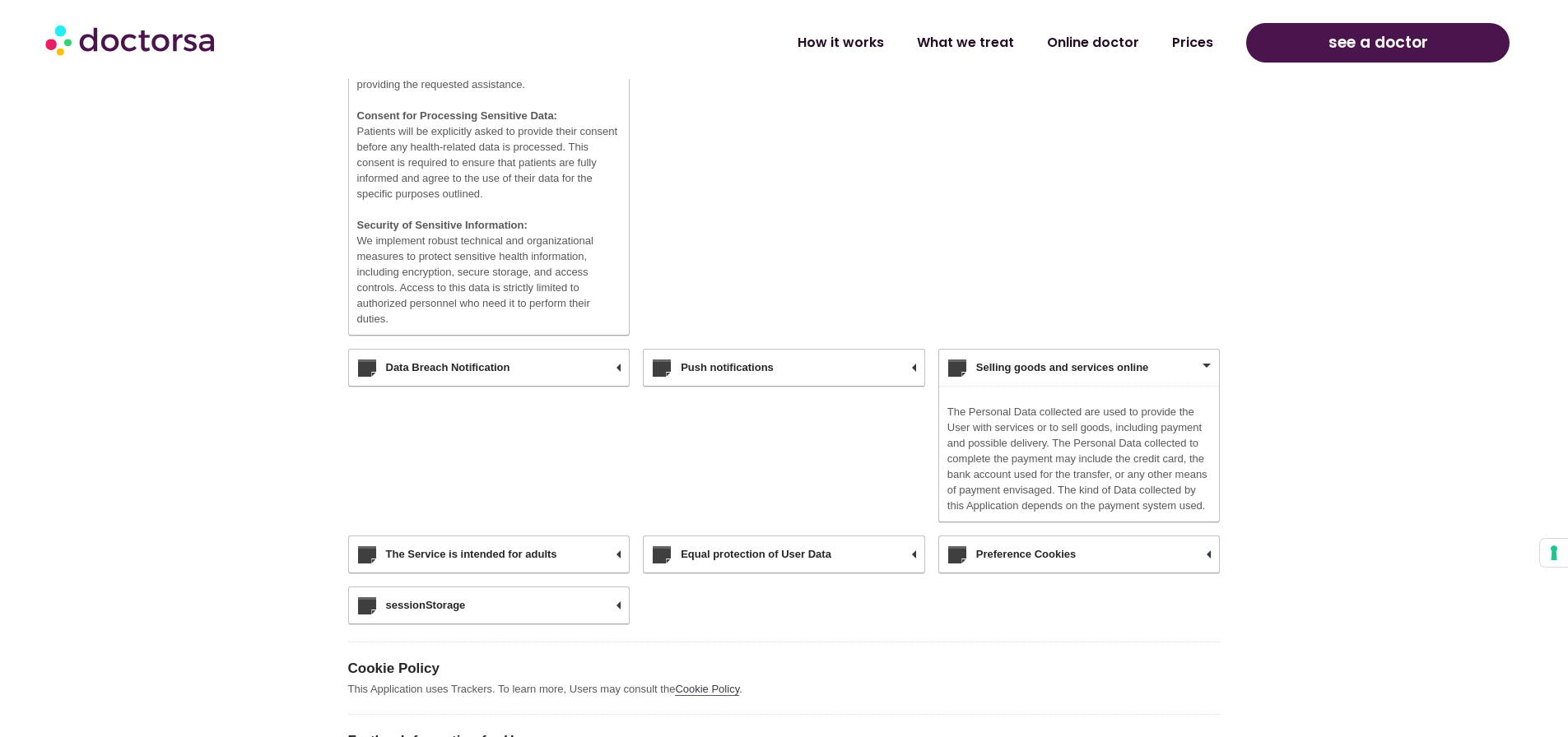
click at [479, 606] on h3 "sessionStorage" at bounding box center [489, 605] width 281 height 36
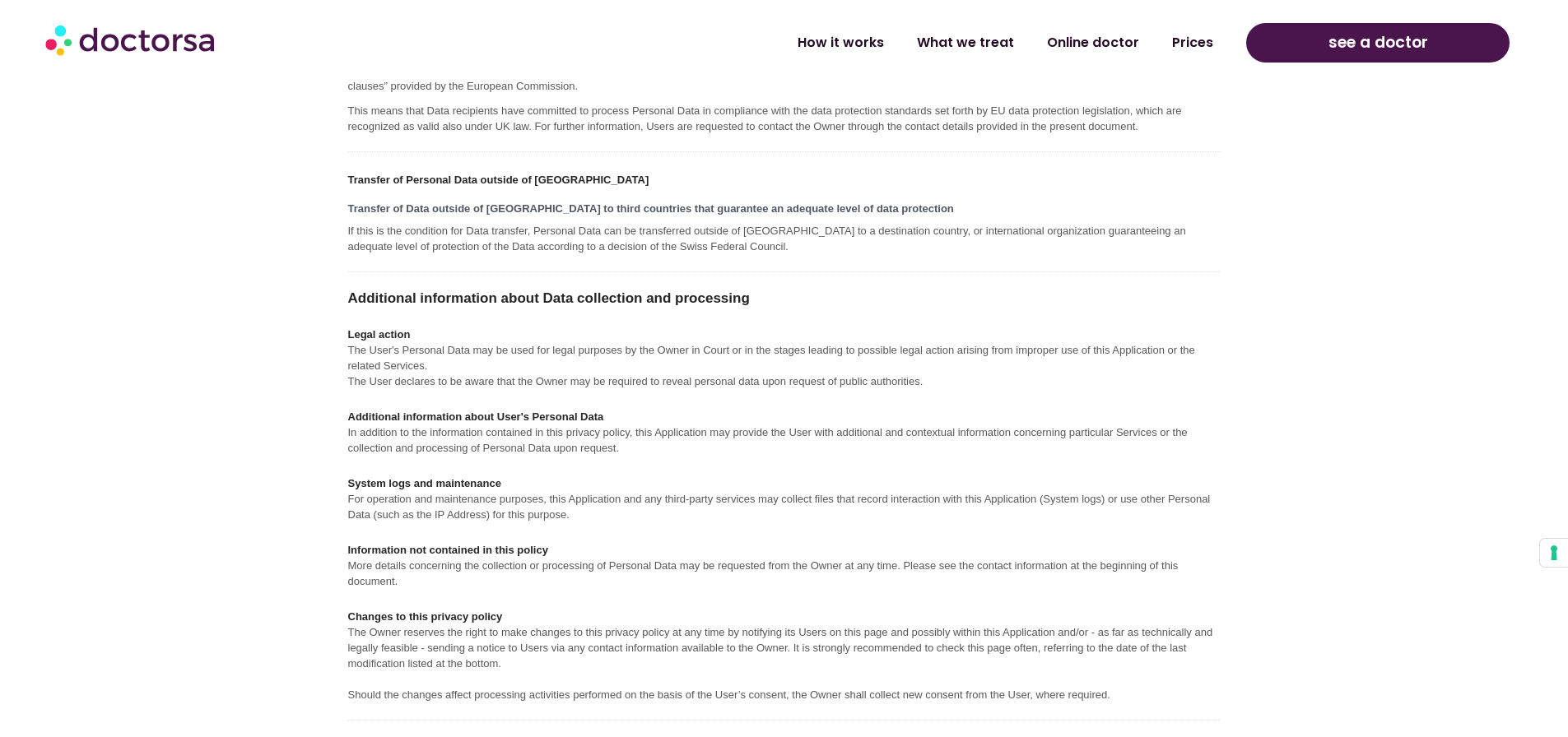
scroll to position [9763, 0]
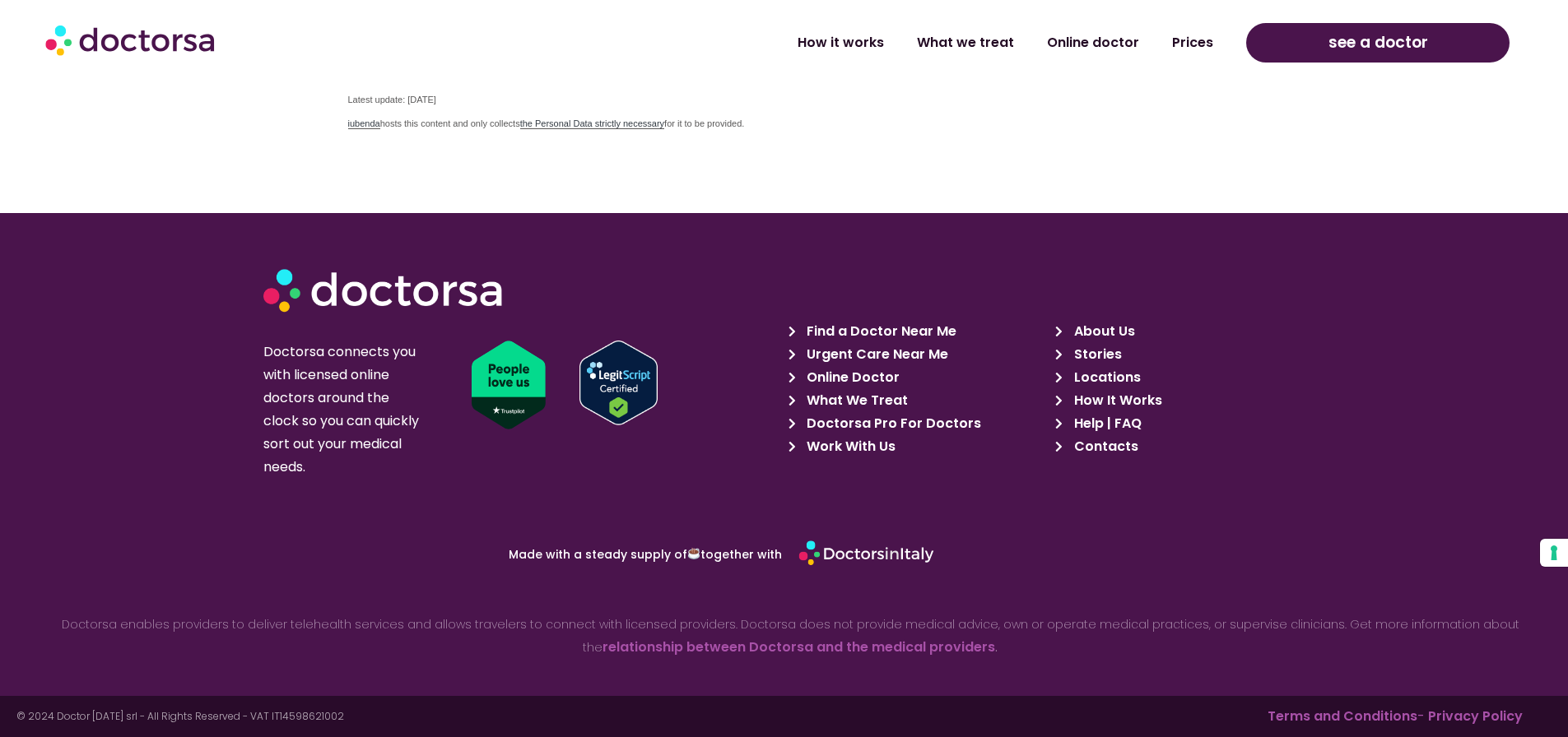
click at [1323, 713] on link "Terms and Conditions" at bounding box center [1342, 716] width 150 height 19
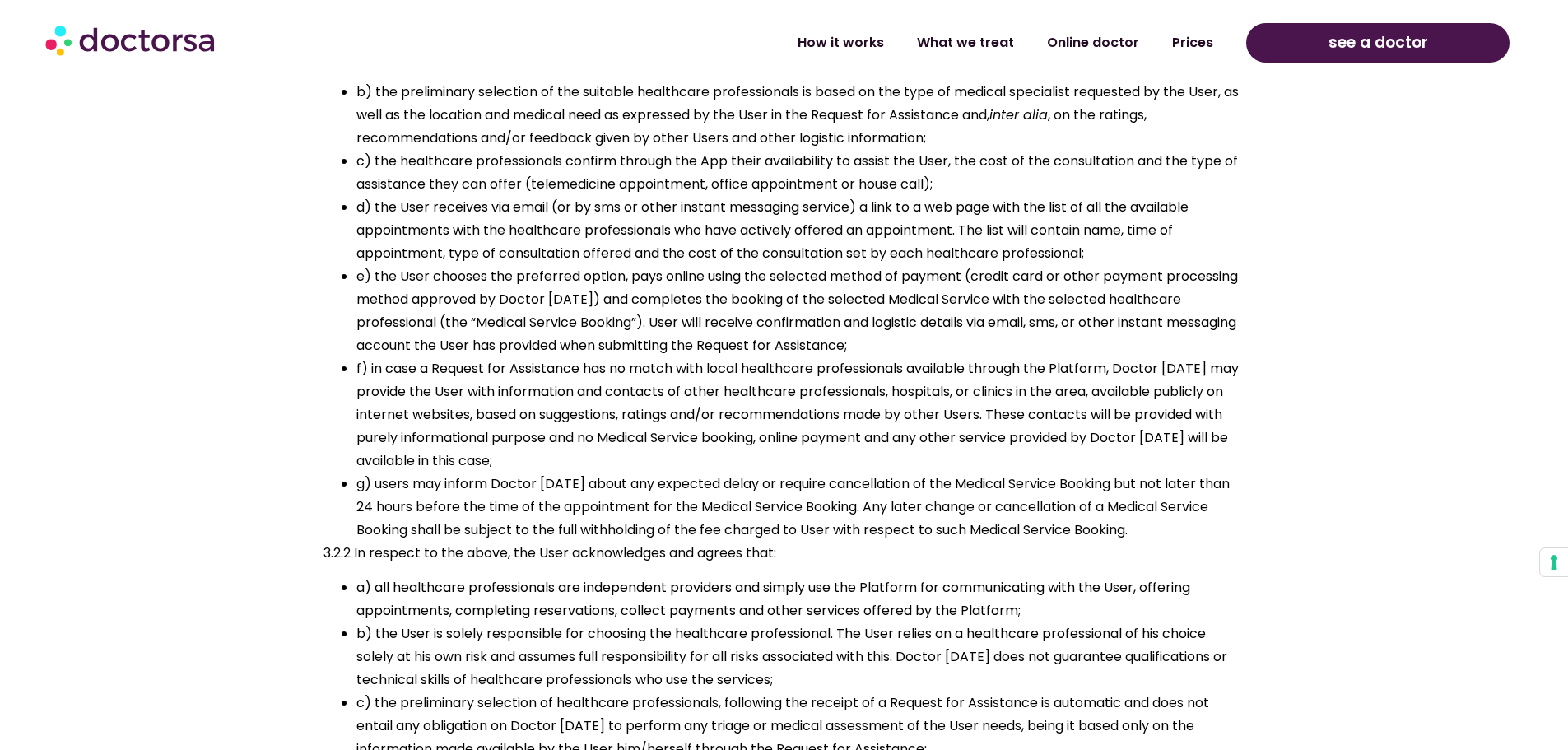
scroll to position [1537, 0]
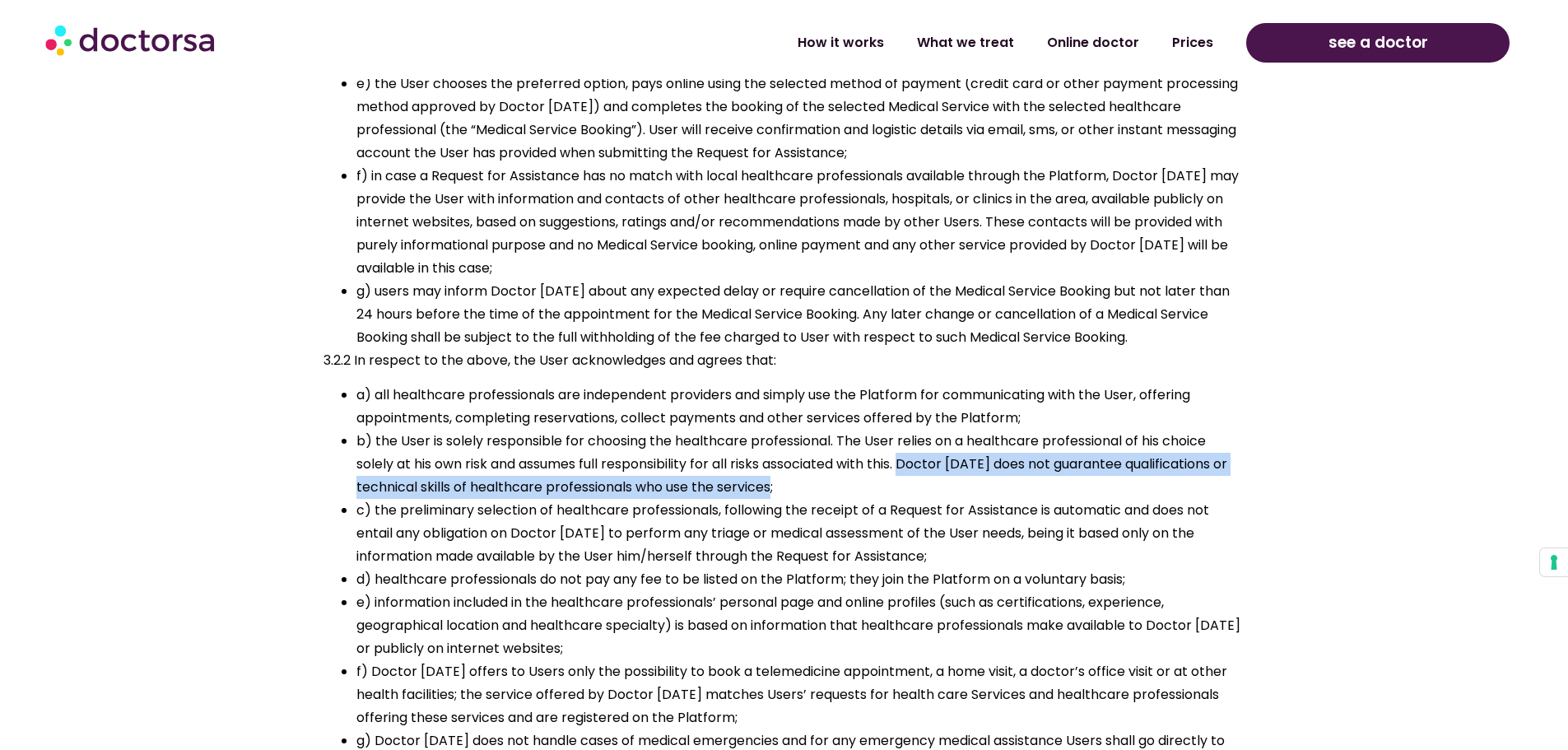
drag, startPoint x: 909, startPoint y: 461, endPoint x: 980, endPoint y: 488, distance: 76.0
click at [980, 488] on li "b) the User is solely responsible for choosing the healthcare professional. The…" at bounding box center [800, 464] width 889 height 69
click at [898, 483] on li "b) the User is solely responsible for choosing the healthcare professional. The…" at bounding box center [800, 464] width 889 height 69
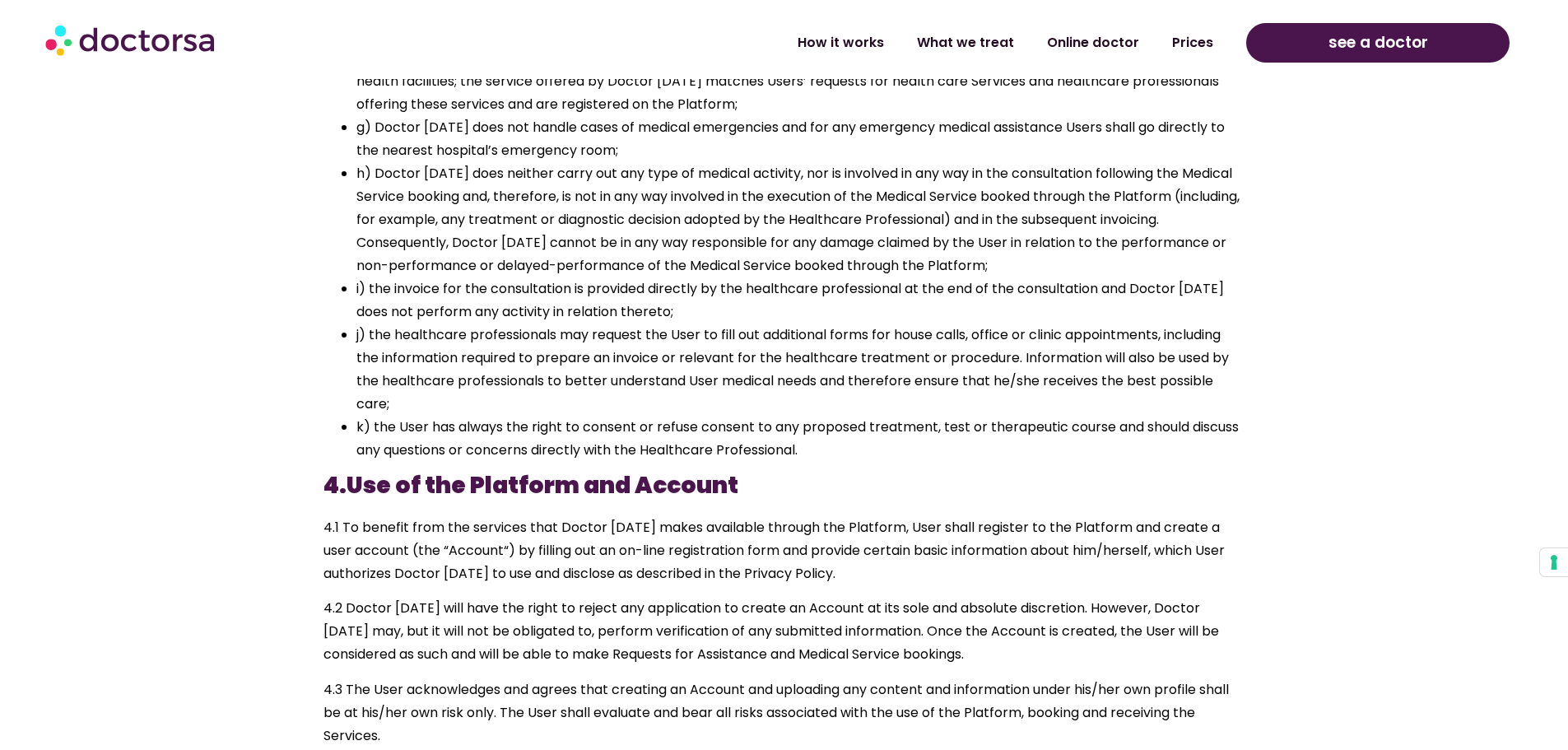
scroll to position [2305, 0]
